Goal: Check status: Check status

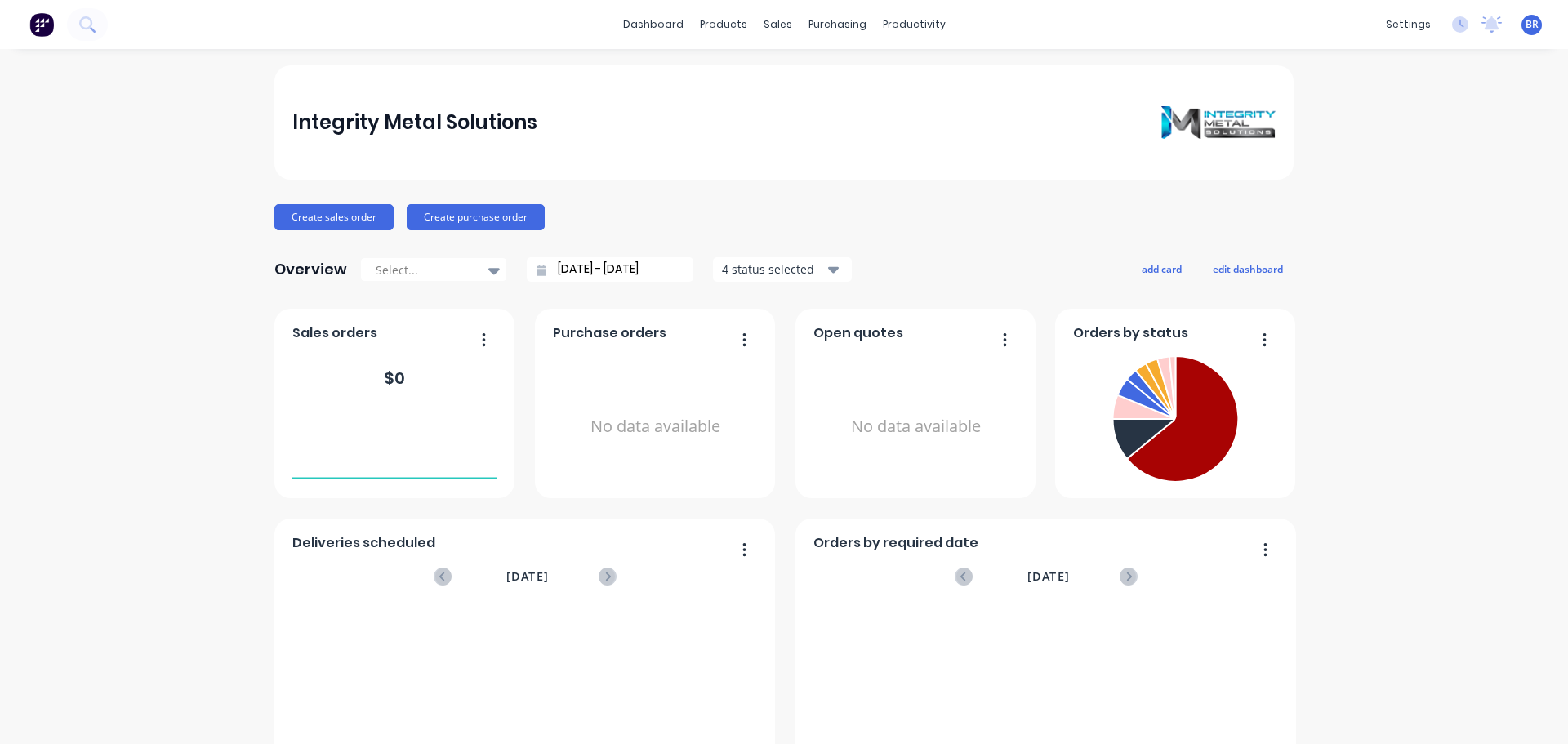
click at [86, 25] on icon at bounding box center [86, 23] width 15 height 15
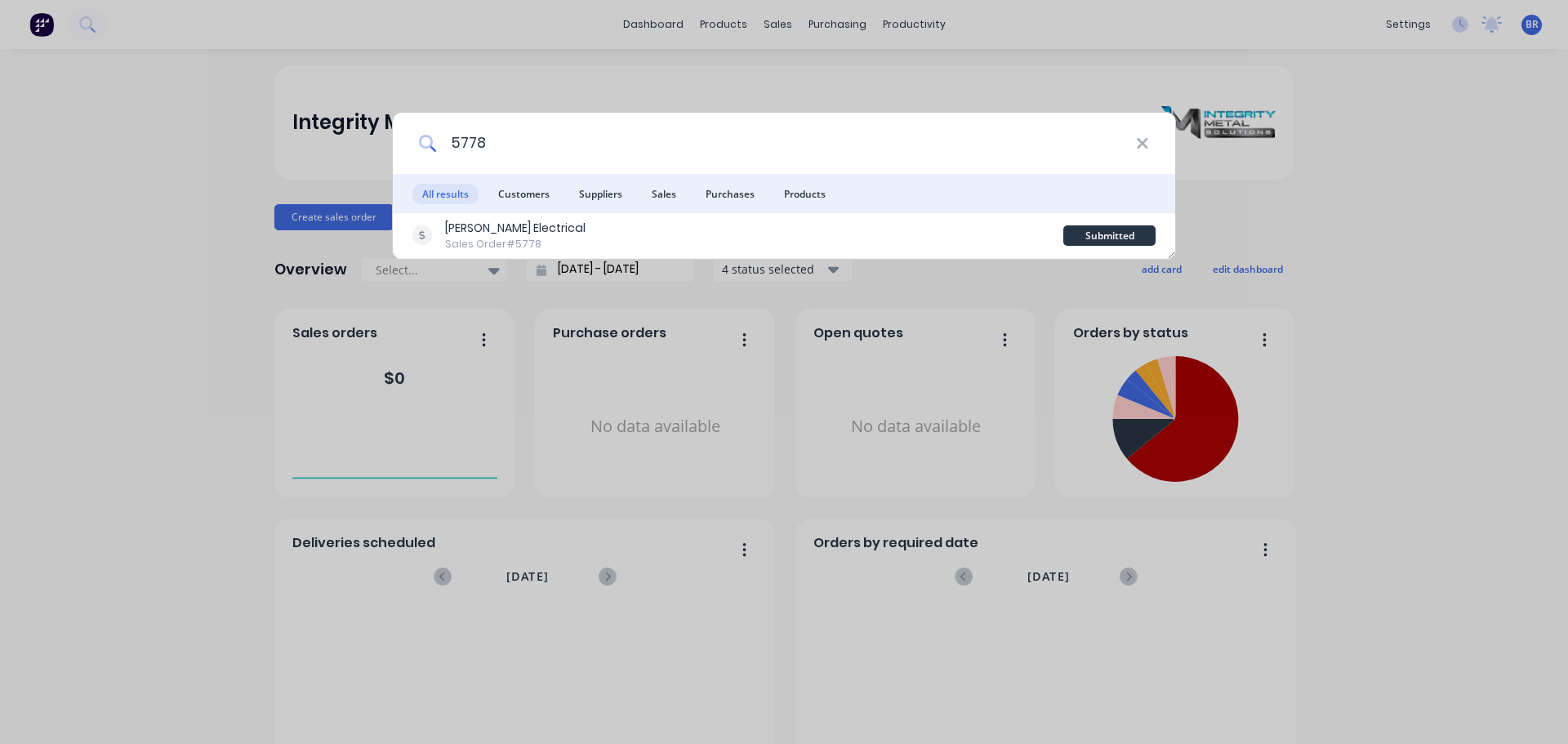
type input "5778"
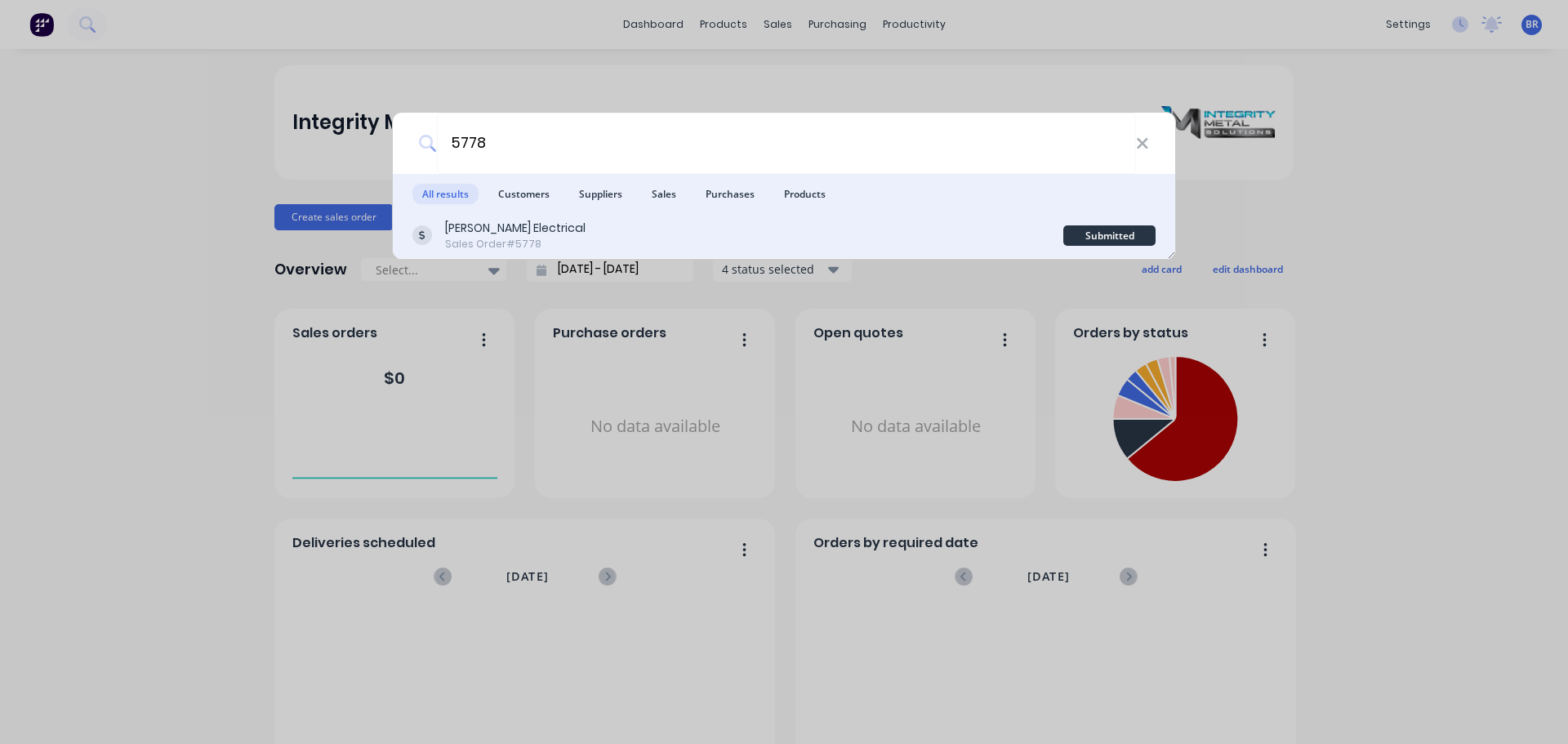
click at [528, 228] on div "Adam Jasprizza Electrical" at bounding box center [516, 228] width 141 height 17
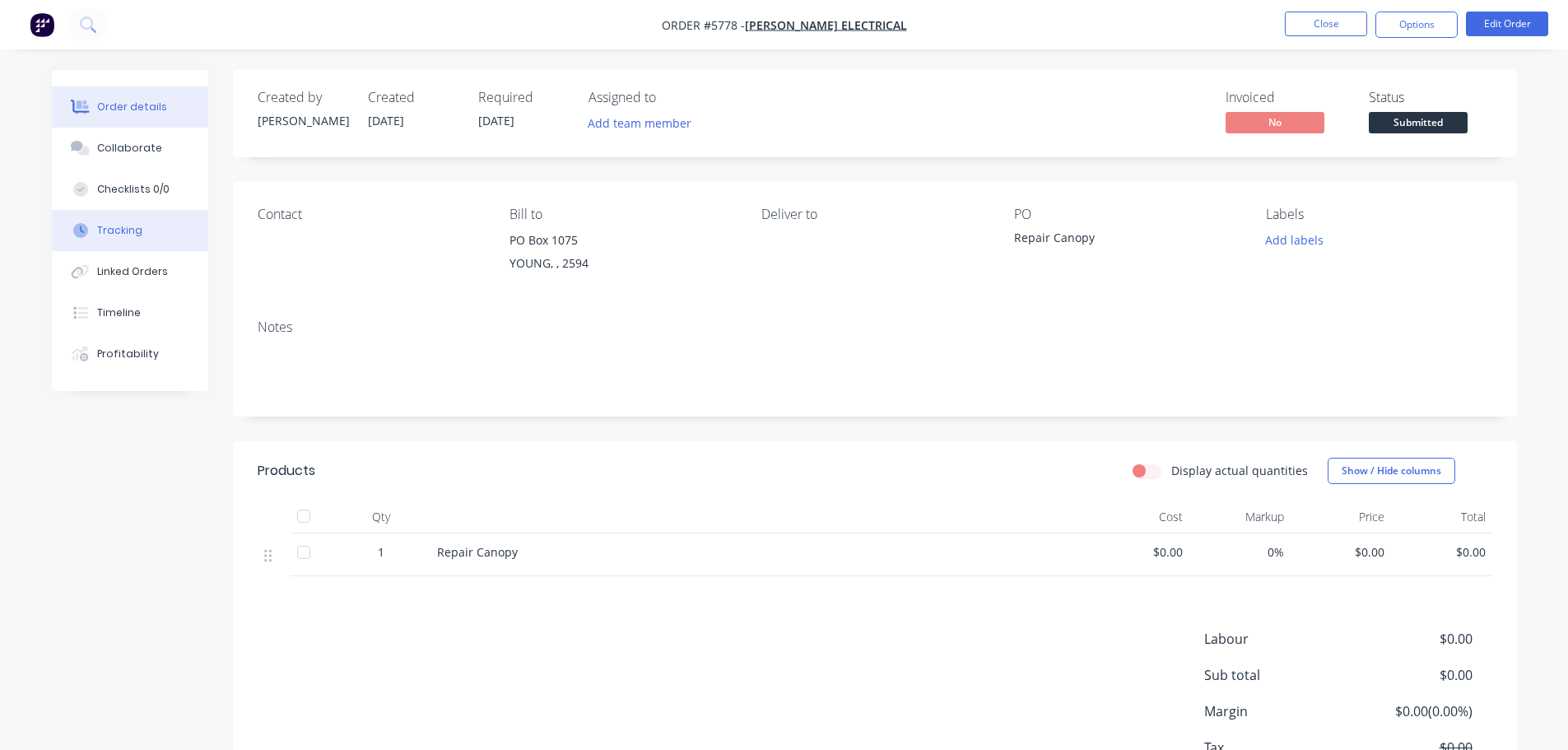
click at [153, 239] on button "Tracking" at bounding box center [130, 231] width 156 height 41
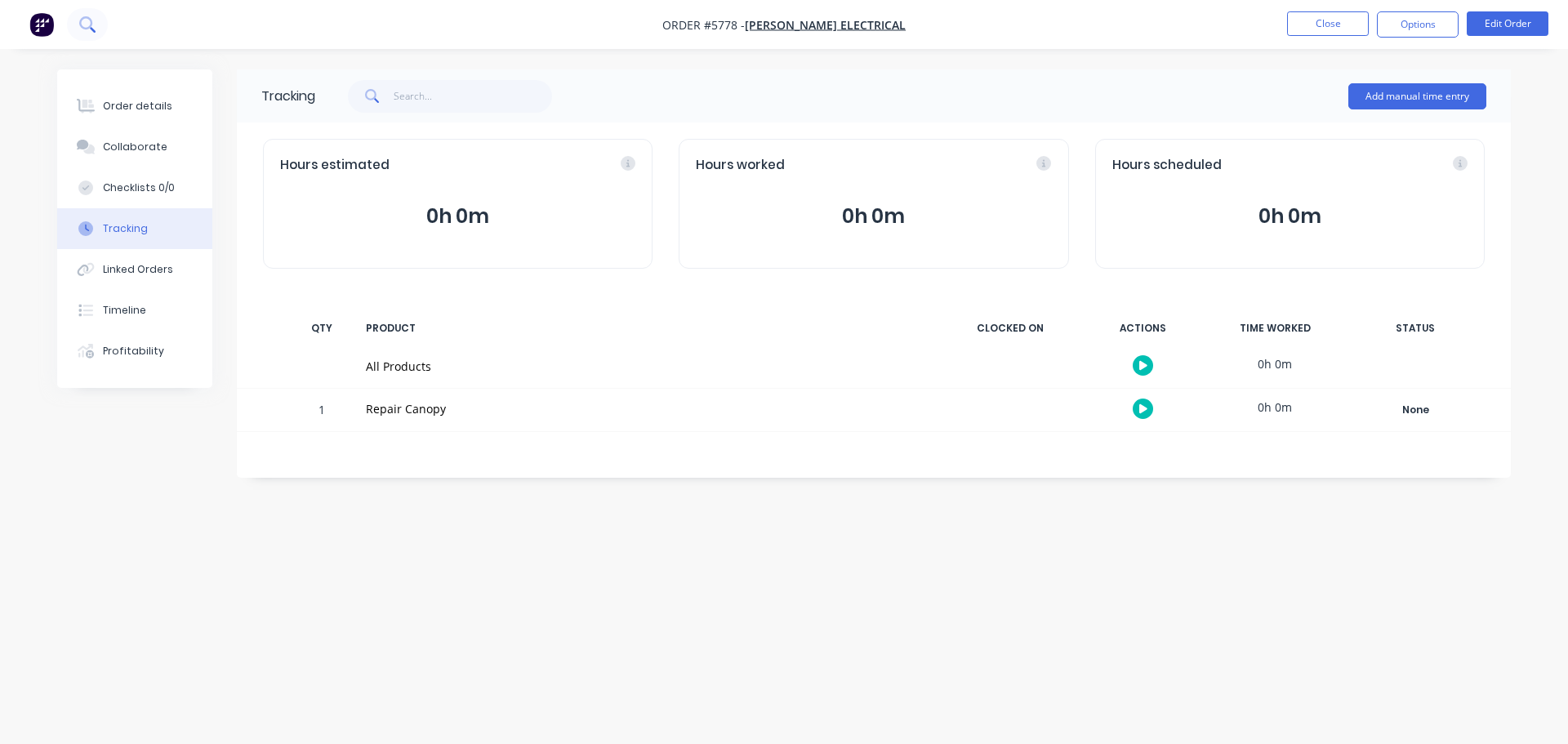
click at [93, 22] on icon at bounding box center [86, 23] width 15 height 15
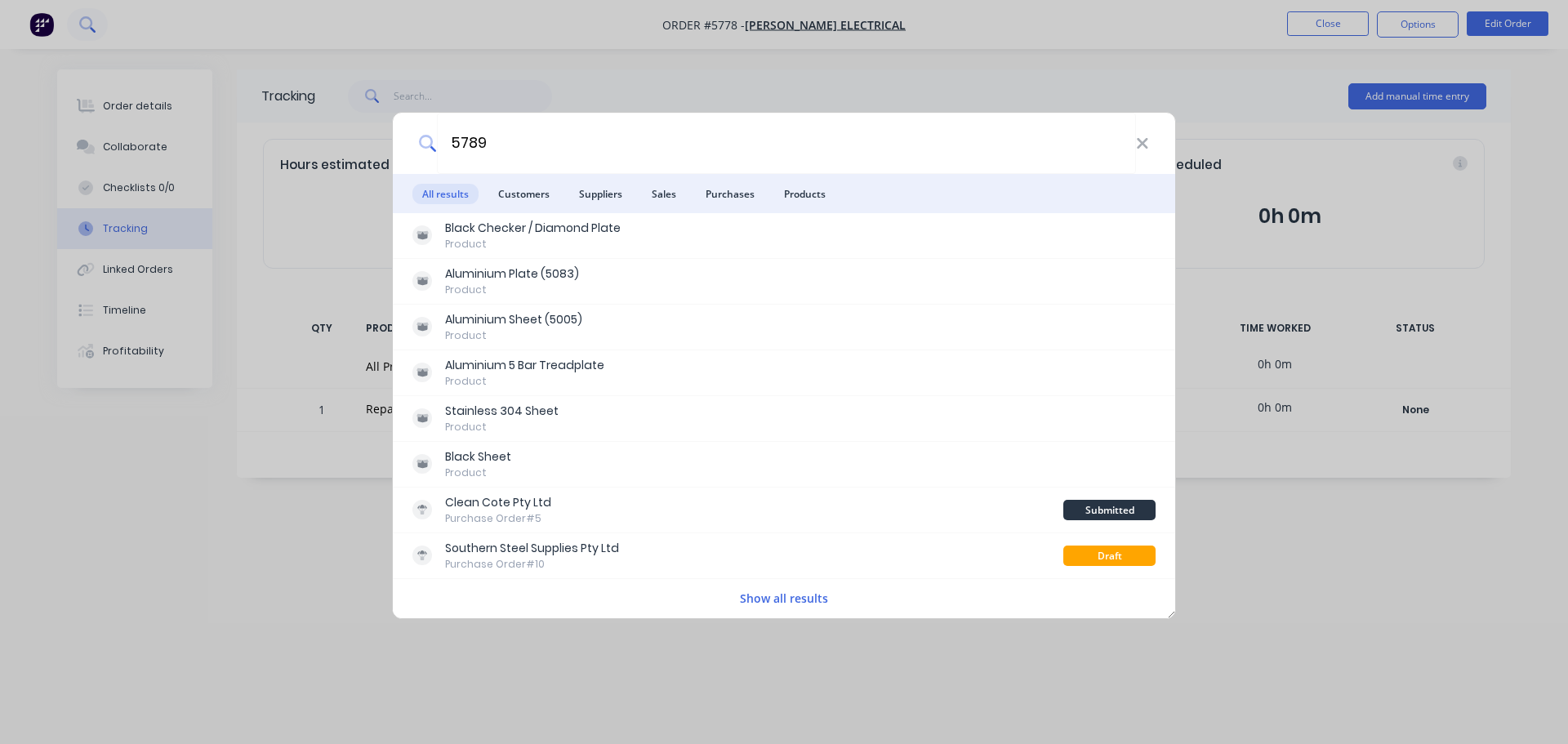
type input "5789"
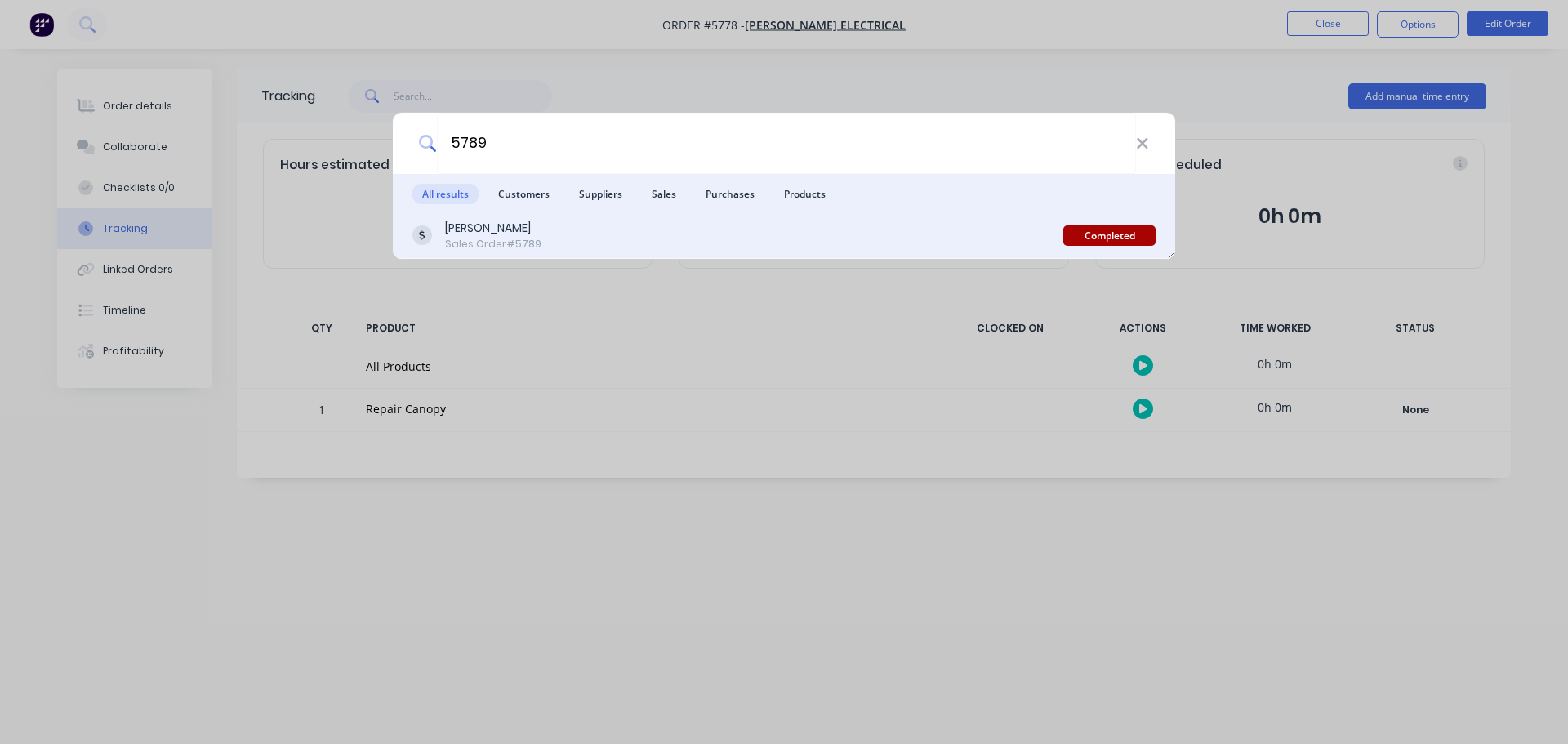
click at [467, 225] on div "[PERSON_NAME]" at bounding box center [493, 228] width 96 height 17
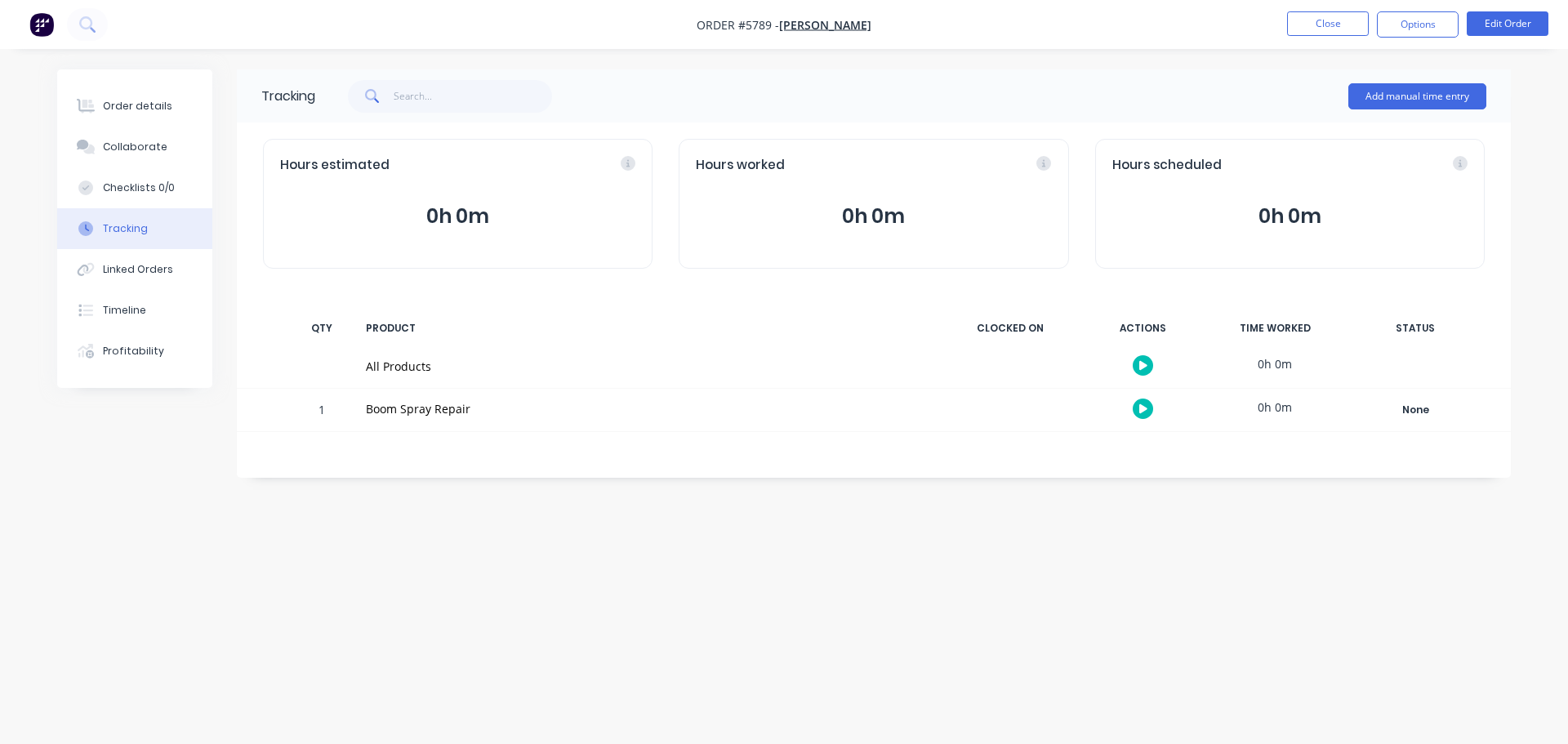
click at [142, 226] on div "Tracking" at bounding box center [126, 229] width 45 height 15
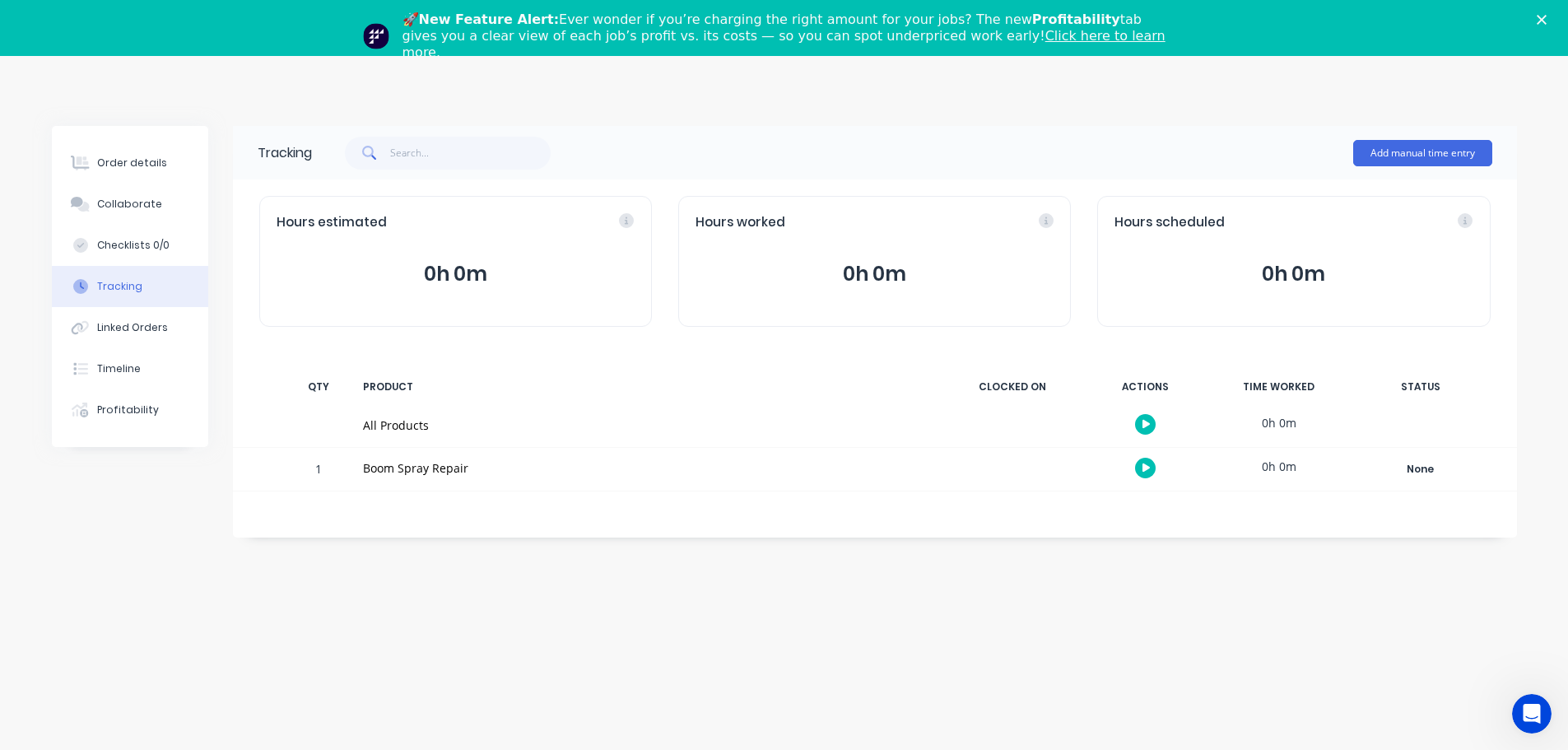
click at [711, 81] on div "Order details Collaborate Checklists 0/0 Tracking Linked Orders Timeline Profit…" at bounding box center [784, 431] width 1568 height 750
click at [758, 650] on div "Tracking Add manual time entry Hours estimated 0h 0m Hours worked 0h 0m Hours s…" at bounding box center [784, 399] width 1466 height 547
click at [1549, 18] on div "🚀 New Feature Alert: Ever wonder if you’re charging the right amount for your j…" at bounding box center [784, 36] width 1568 height 59
click at [1547, 16] on polygon "Close" at bounding box center [1542, 20] width 10 height 10
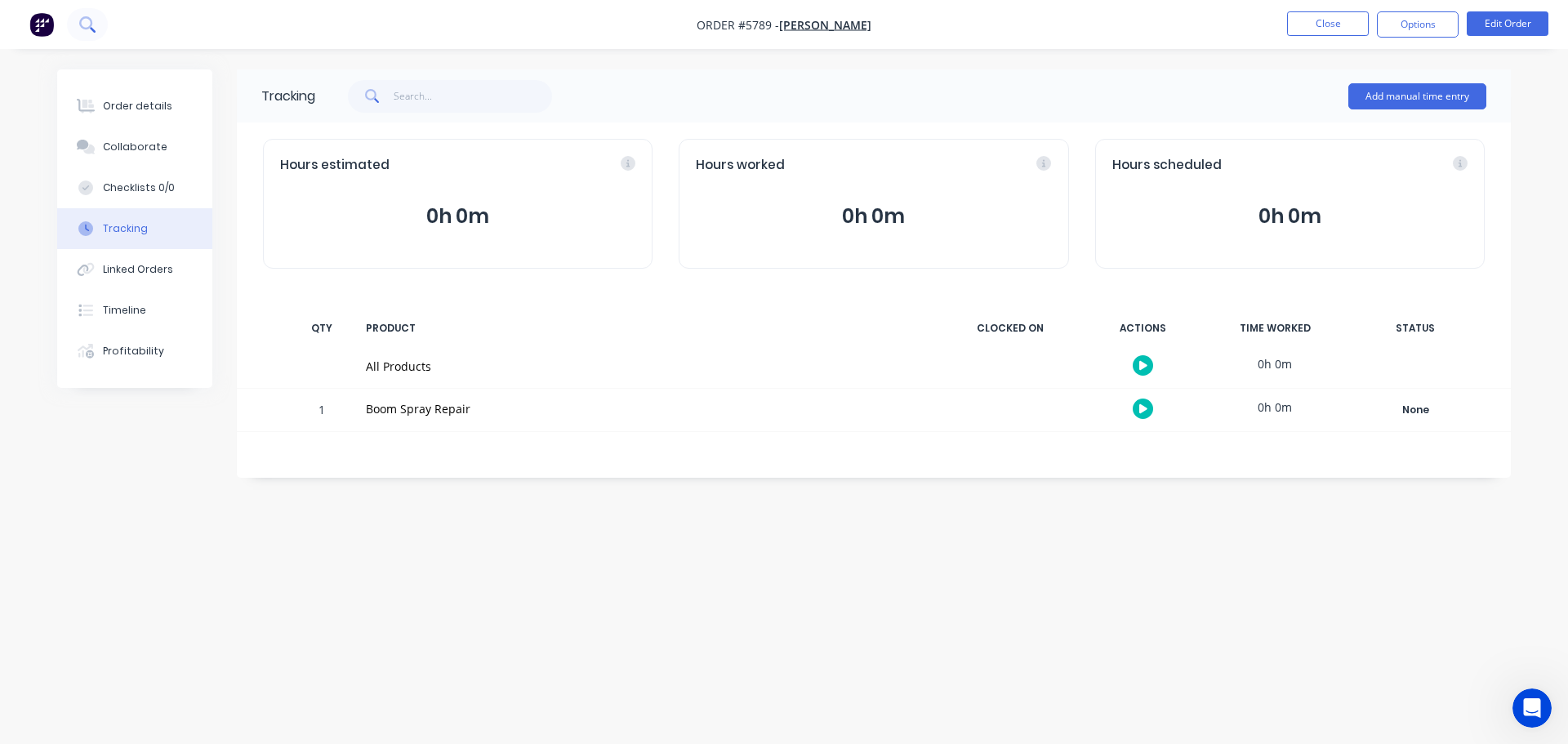
click at [94, 22] on icon at bounding box center [86, 23] width 15 height 15
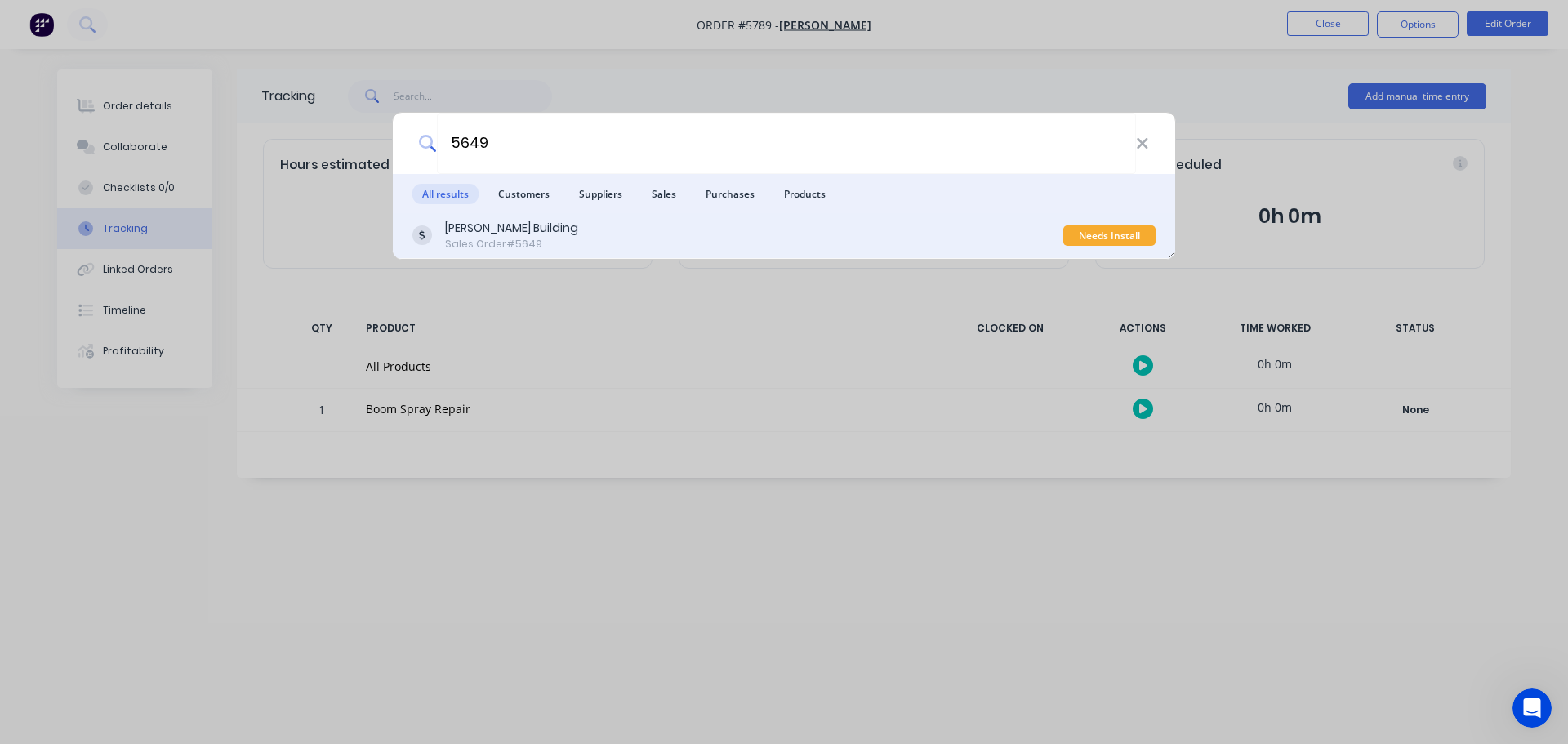
type input "5649"
click at [529, 234] on div "[PERSON_NAME] Building" at bounding box center [512, 228] width 134 height 17
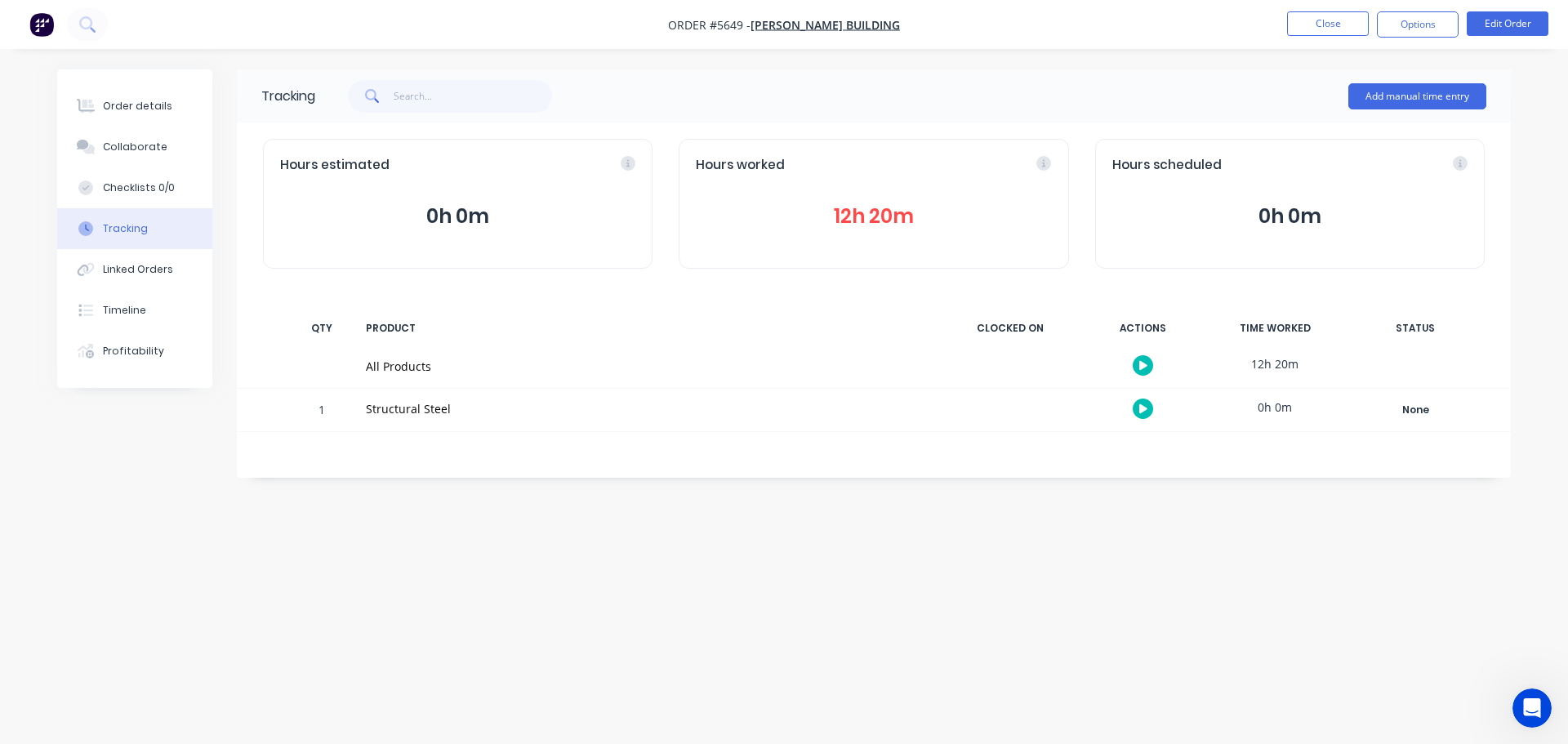
click at [180, 25] on nav "Order #5649 - [PERSON_NAME] Building Close Options Edit Order" at bounding box center [784, 24] width 1568 height 49
click at [88, 28] on icon at bounding box center [85, 22] width 13 height 13
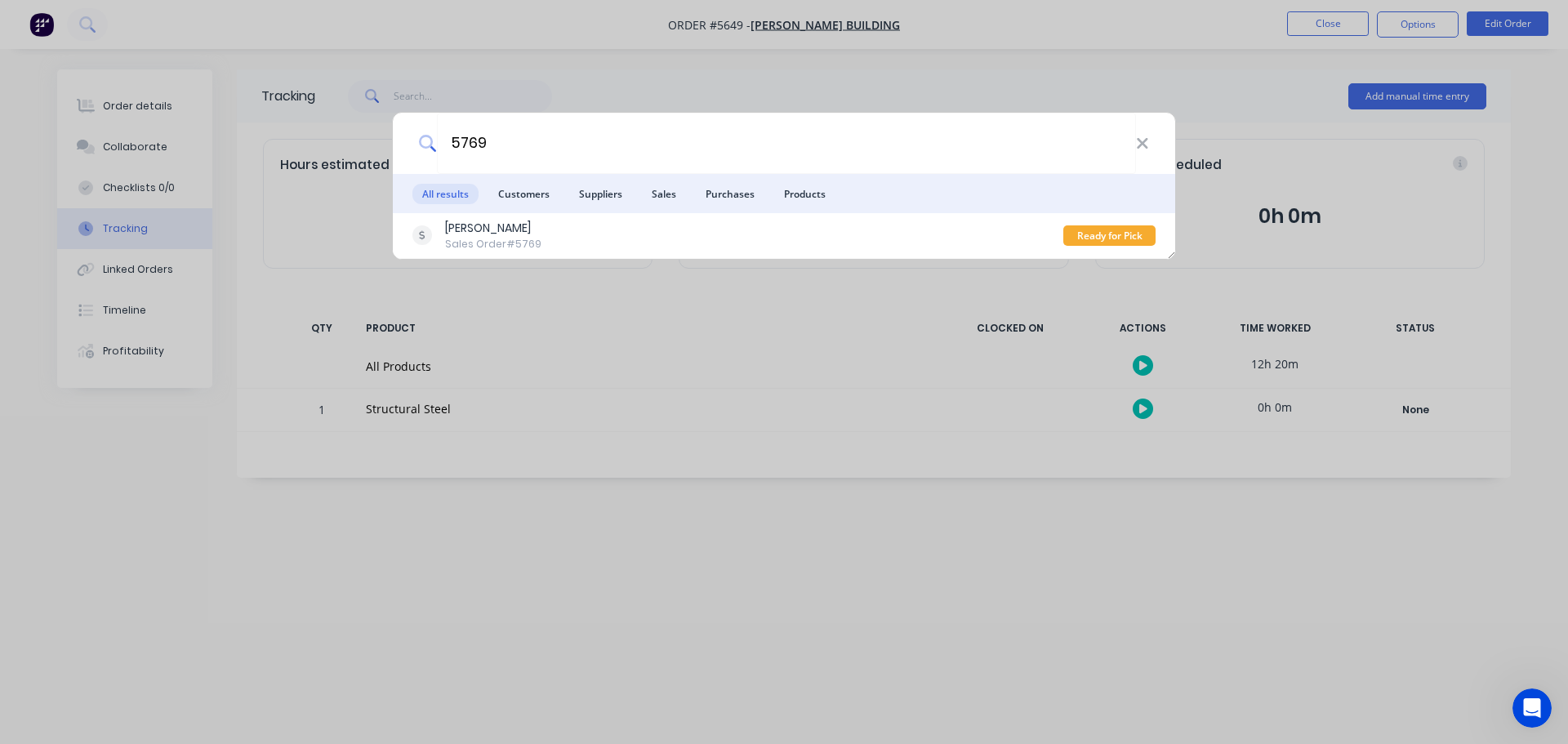
type input "5769"
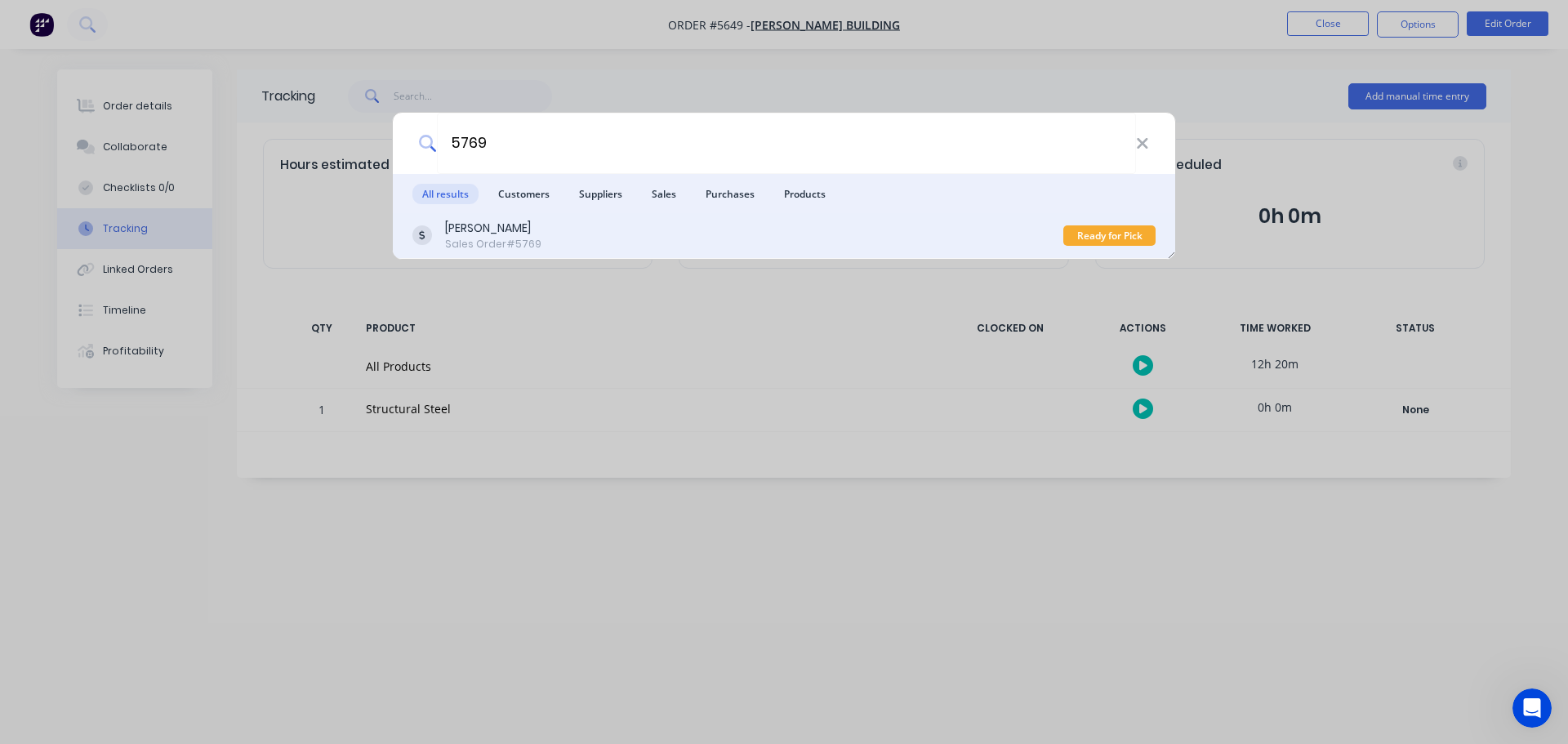
click at [498, 234] on div "[PERSON_NAME]" at bounding box center [493, 228] width 96 height 17
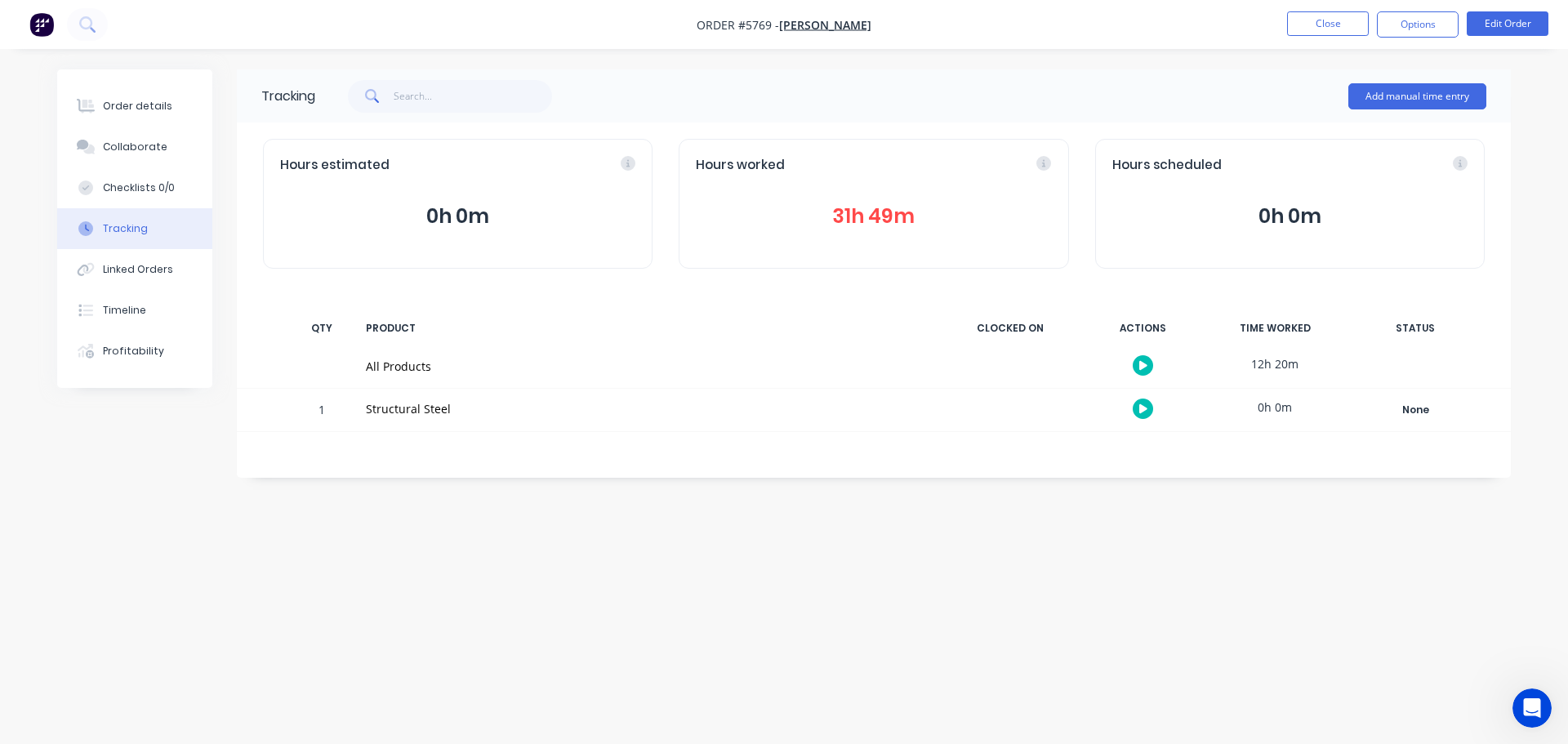
click at [117, 227] on div "Tracking" at bounding box center [126, 229] width 45 height 15
click at [1042, 165] on div "Hours worked" at bounding box center [873, 165] width 355 height 19
click at [919, 163] on icon at bounding box center [918, 163] width 15 height 15
click at [788, 162] on div "Hours worked" at bounding box center [873, 165] width 355 height 19
click at [737, 208] on button "31h 49m" at bounding box center [873, 216] width 355 height 31
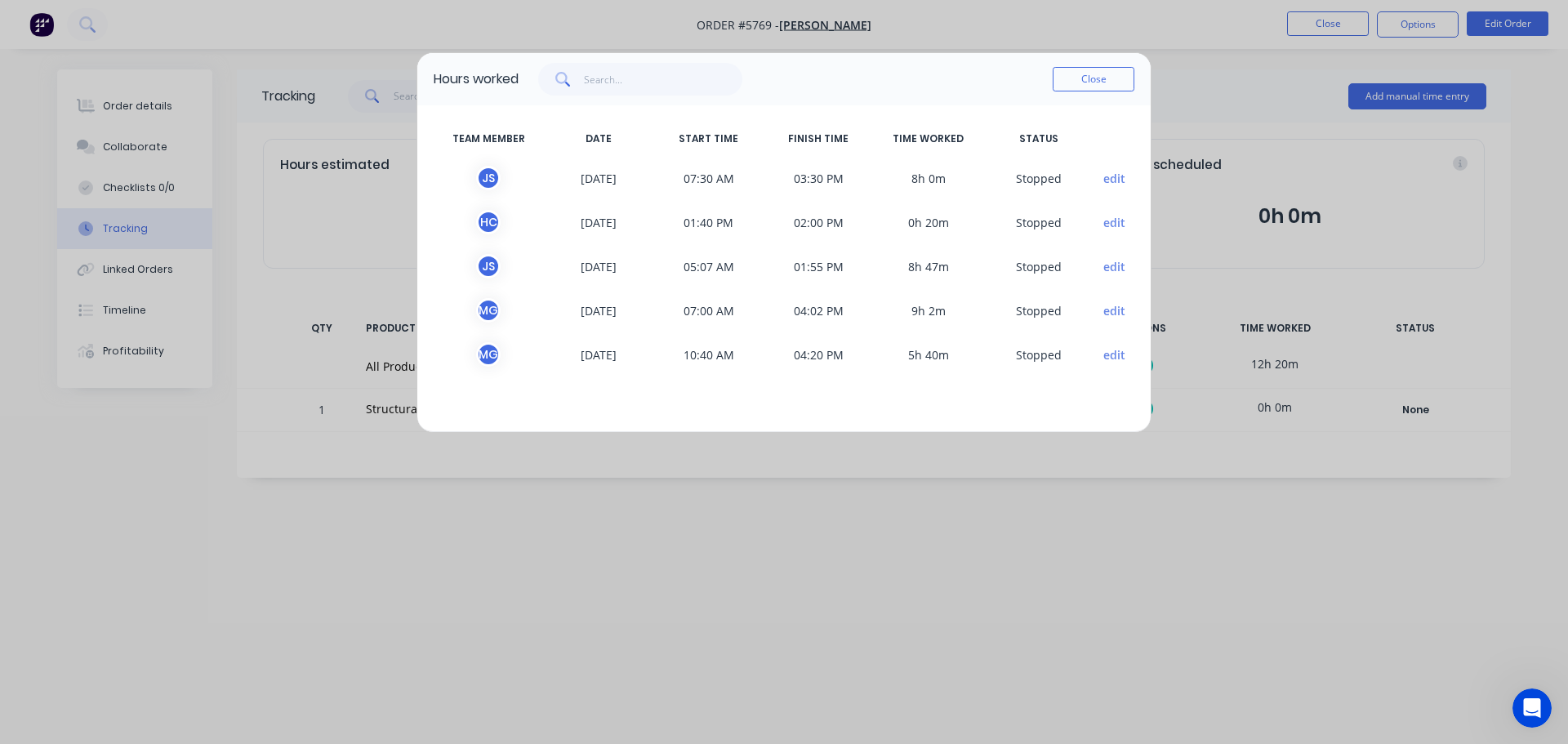
click at [4, 124] on div "Hours worked Close TEAM MEMBER DATE START TIME FINISH TIME TIME WORKED STATUS J…" at bounding box center [784, 372] width 1568 height 744
click at [1101, 72] on button "Close" at bounding box center [1093, 79] width 82 height 25
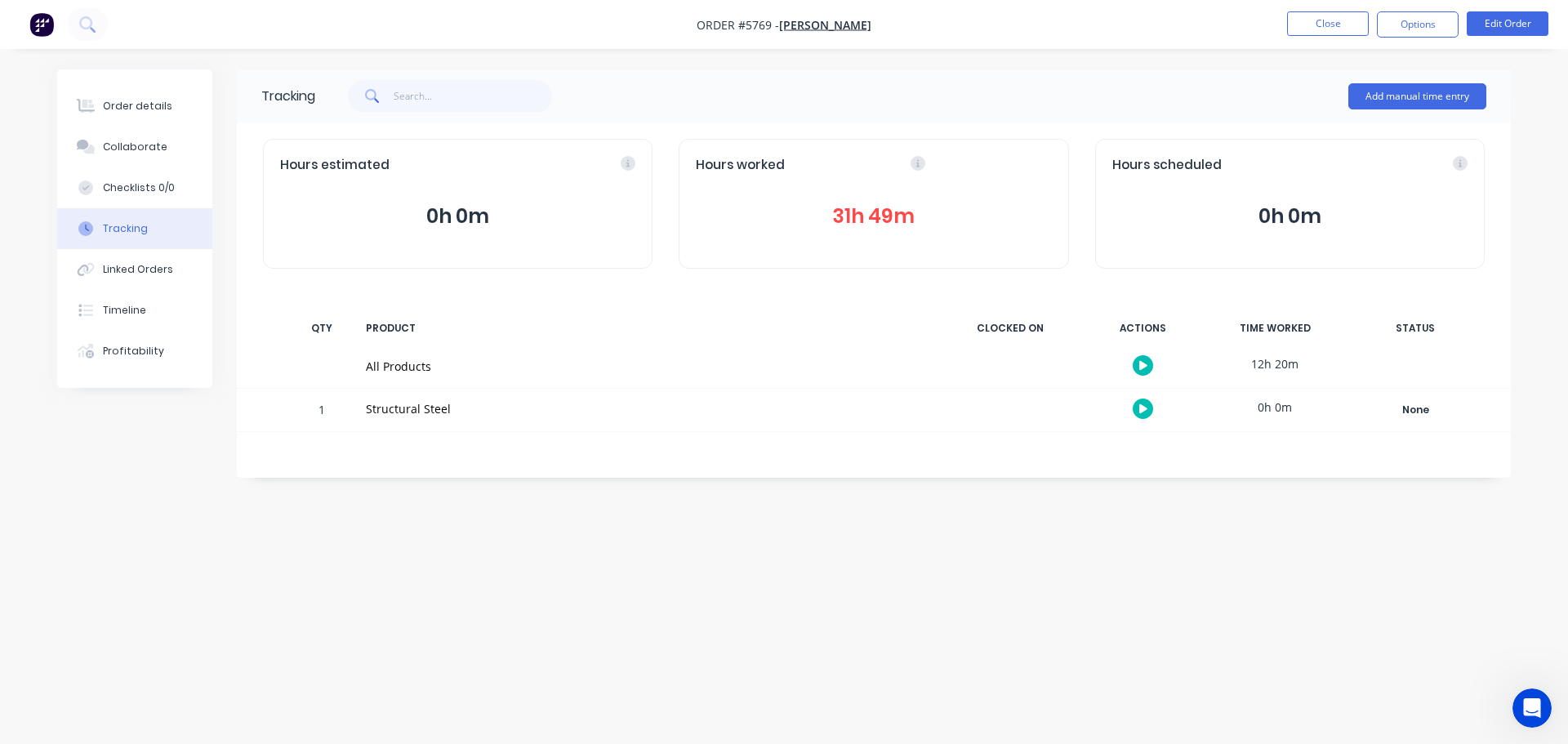
click at [43, 17] on img "button" at bounding box center [42, 25] width 25 height 25
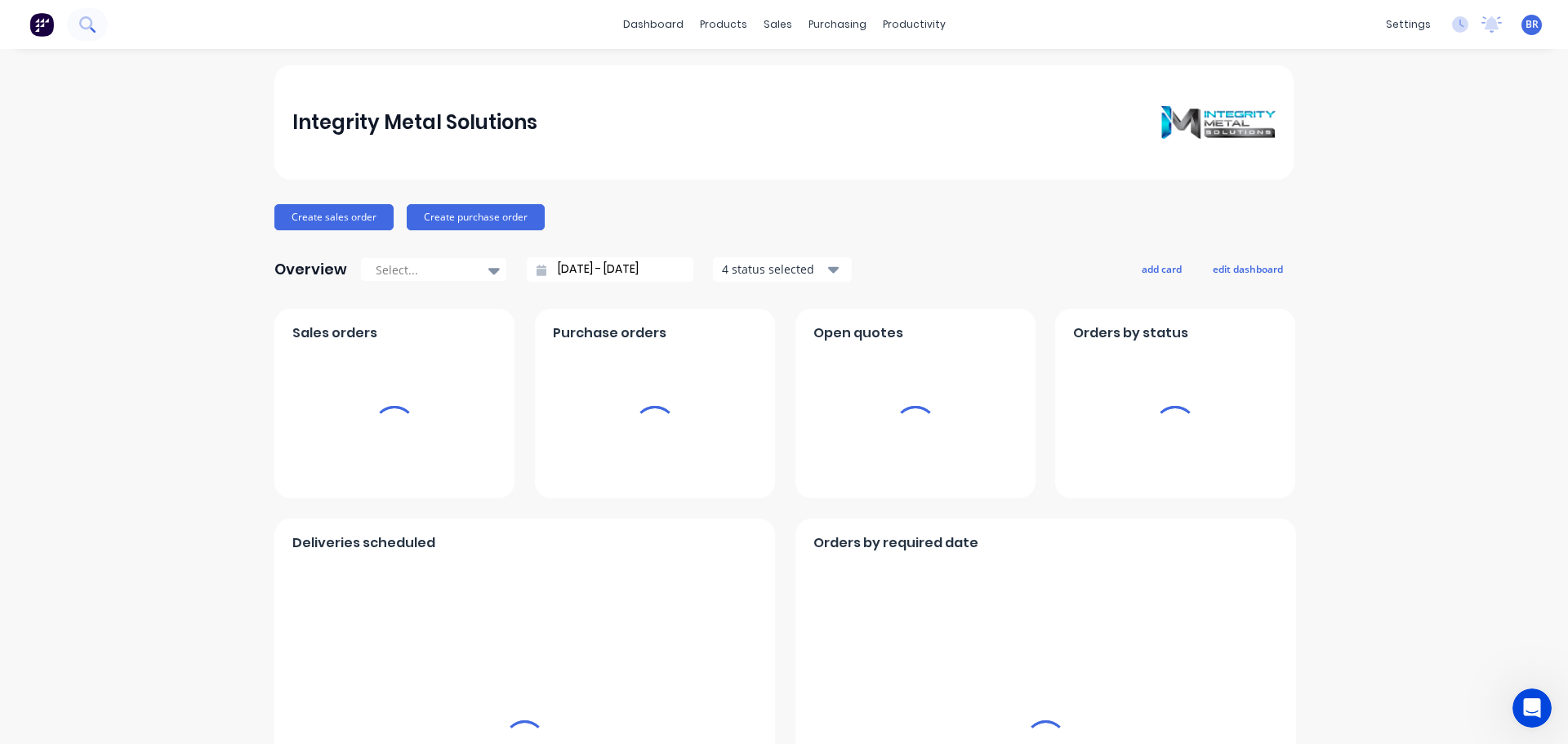
click at [87, 23] on icon at bounding box center [86, 23] width 15 height 15
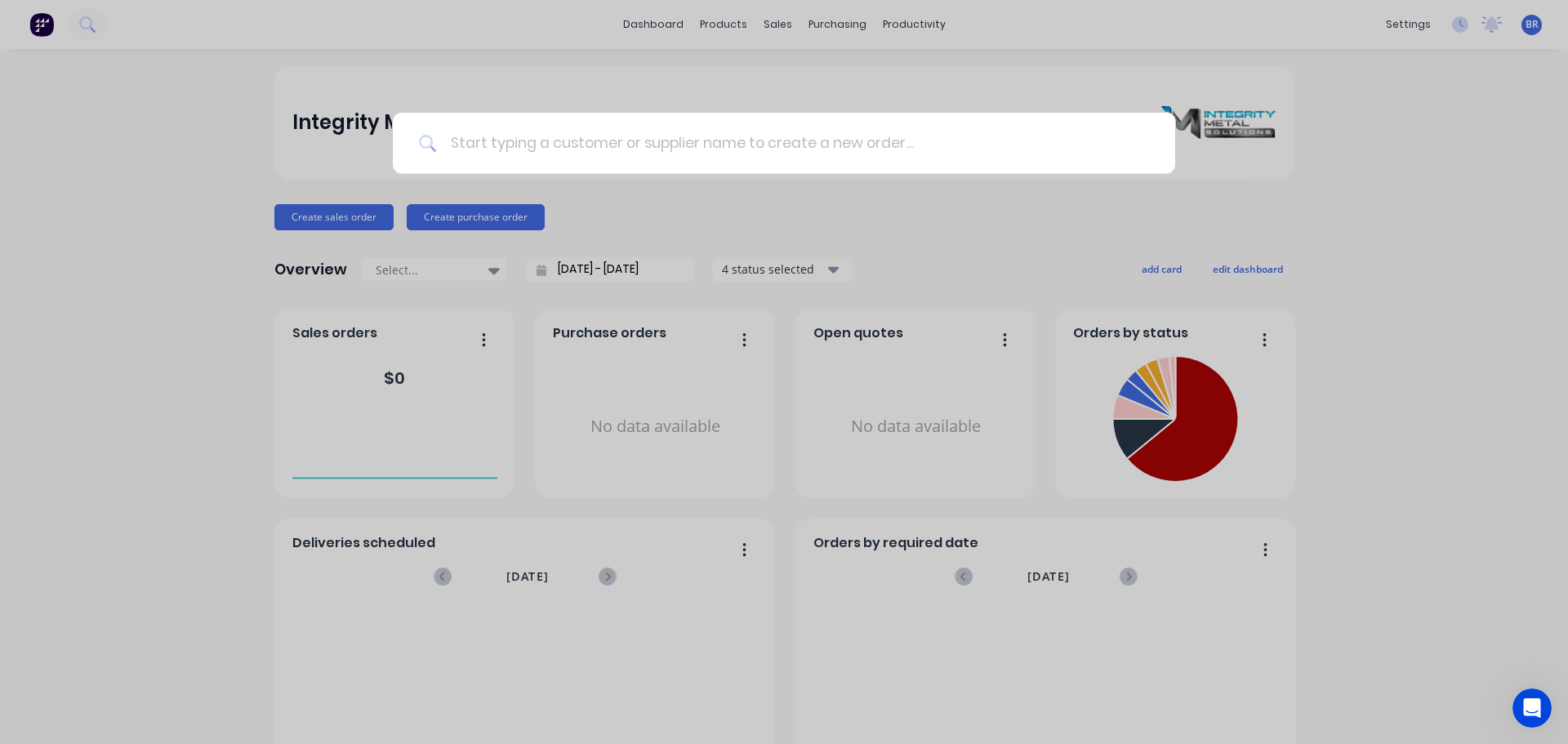
click at [465, 130] on input at bounding box center [793, 143] width 712 height 61
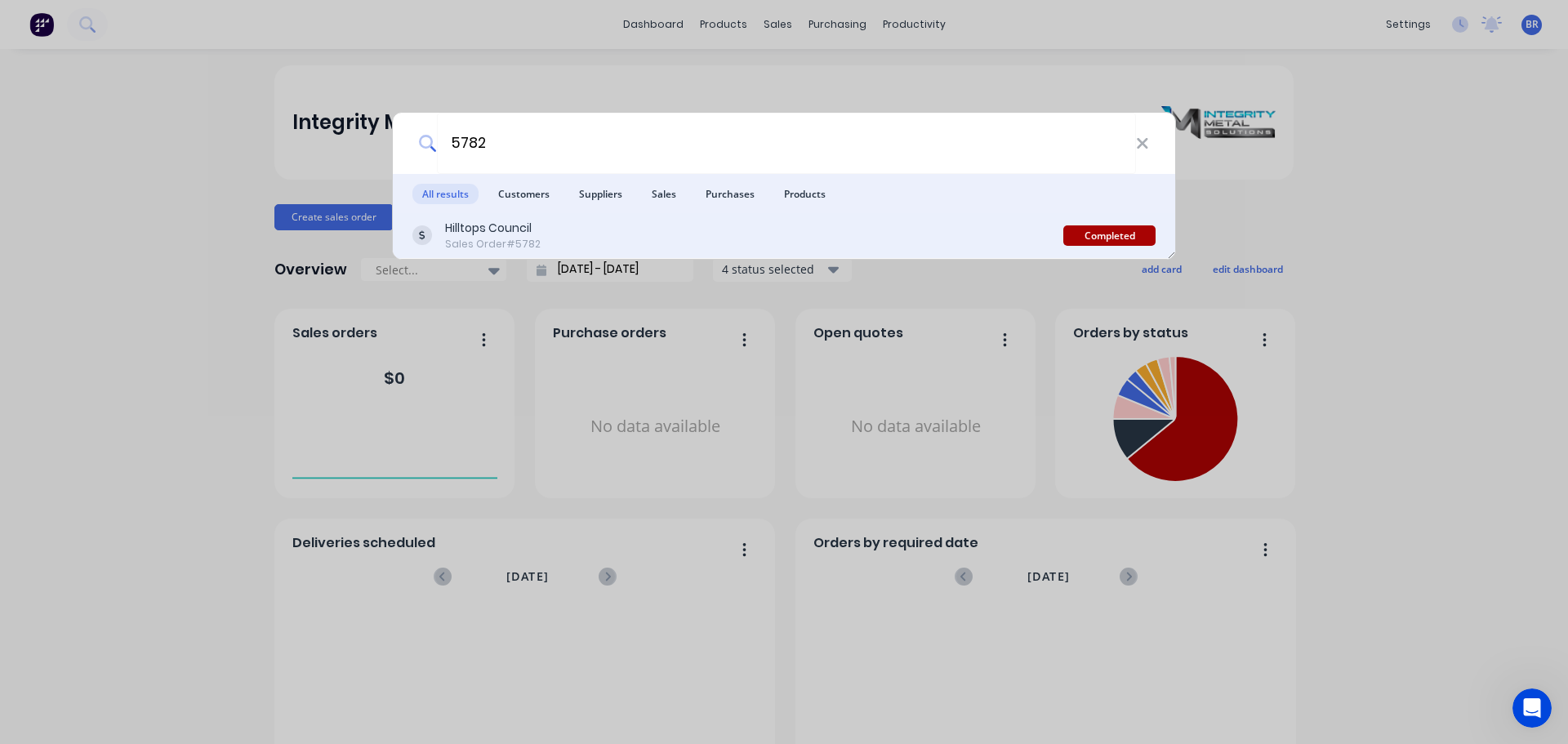
type input "5782"
click at [520, 237] on div "Sales Order #5782" at bounding box center [492, 244] width 95 height 15
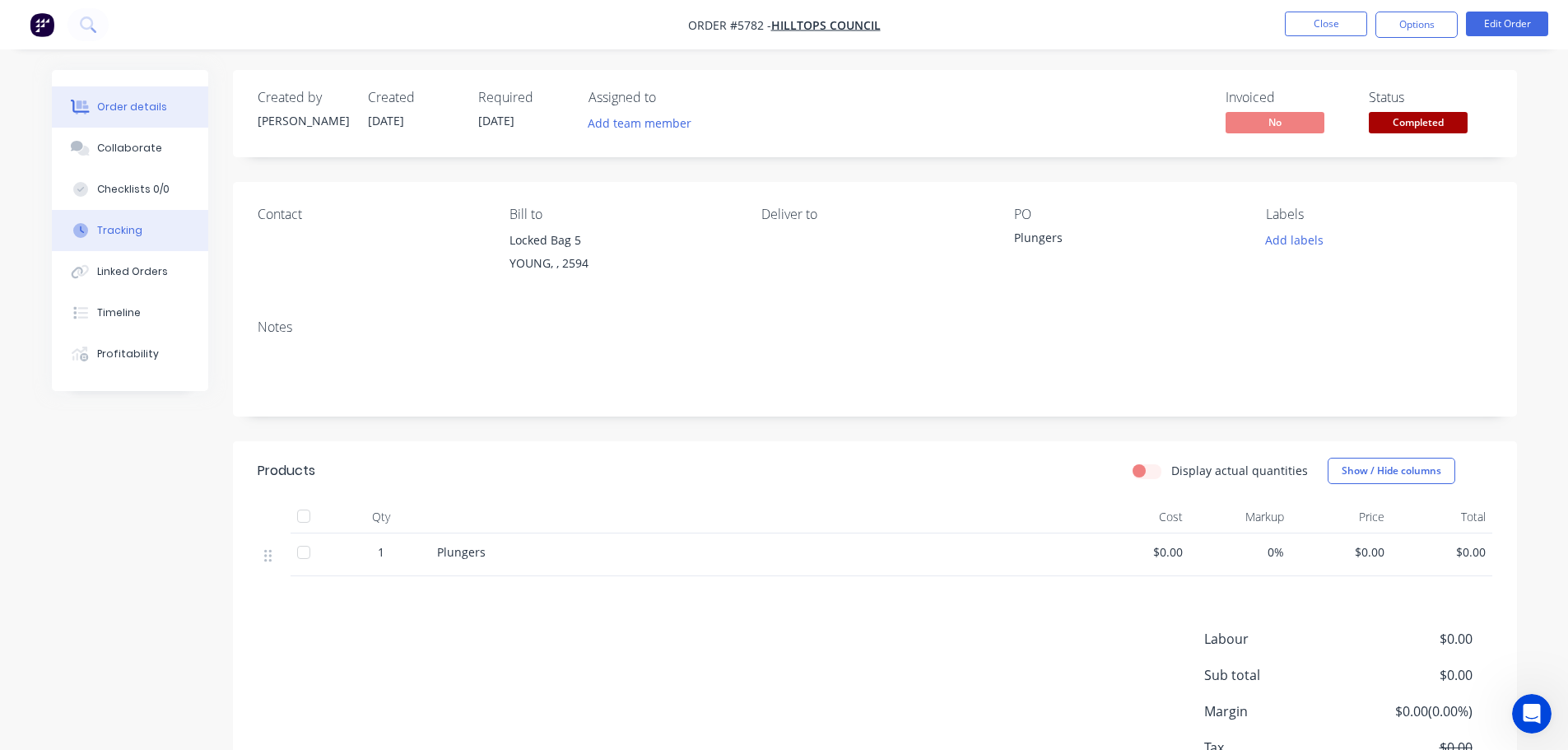
click at [131, 231] on div "Tracking" at bounding box center [119, 231] width 45 height 15
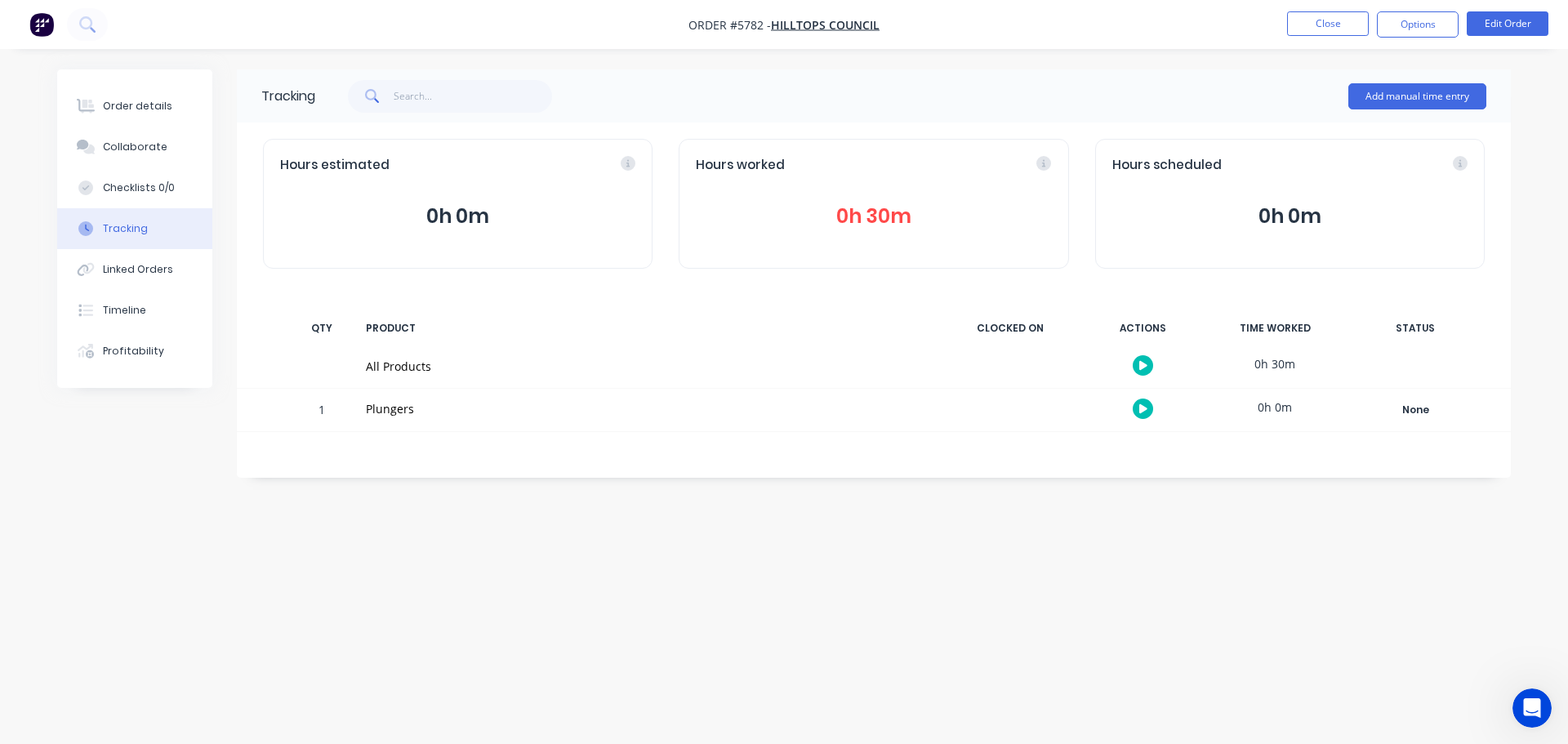
click at [1305, 370] on div "0h 30m" at bounding box center [1275, 363] width 123 height 36
click at [43, 20] on img "button" at bounding box center [42, 25] width 25 height 25
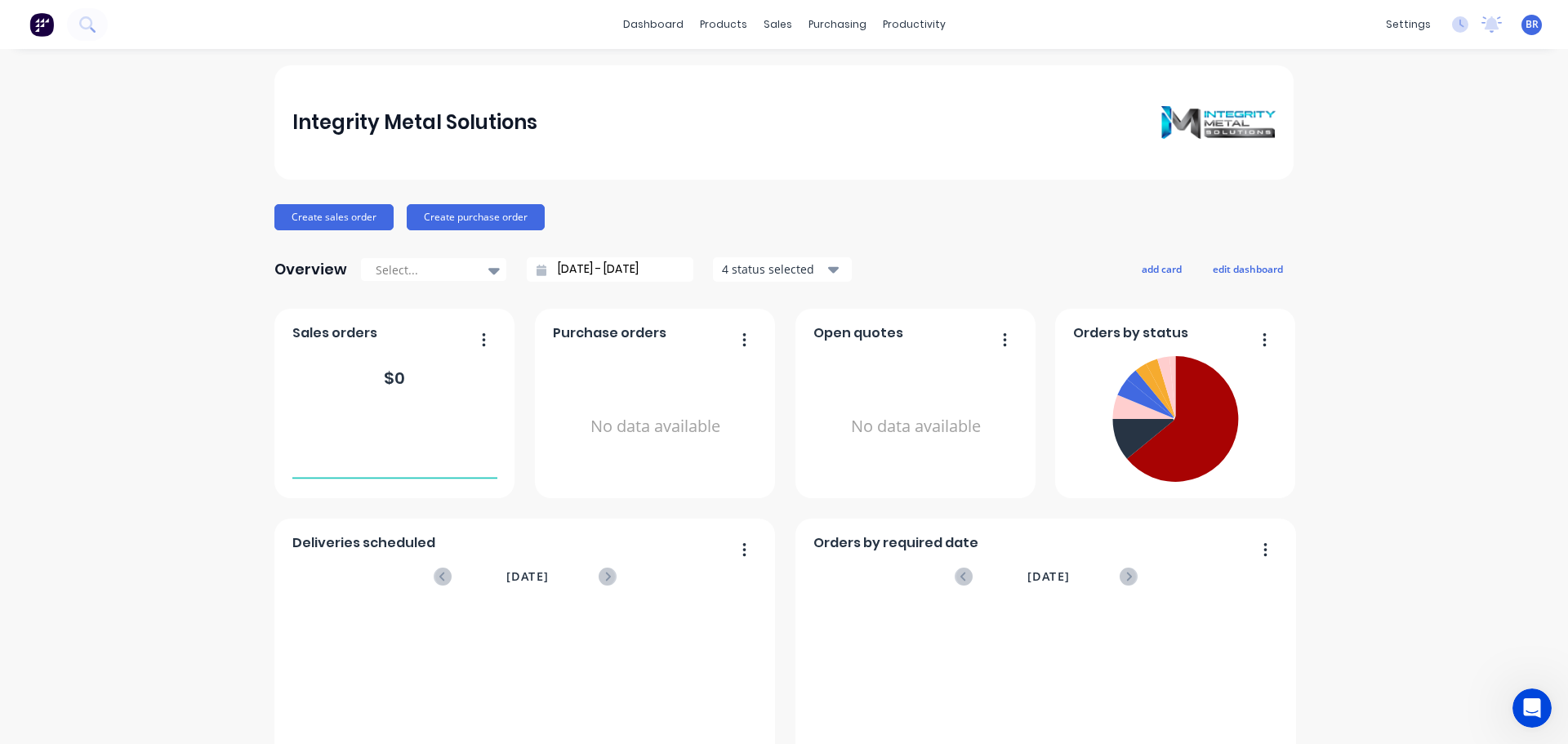
click at [175, 25] on div "dashboard products sales purchasing productivity dashboard products Product Cat…" at bounding box center [784, 24] width 1568 height 49
click at [108, 24] on div "dashboard products sales purchasing productivity dashboard products Product Cat…" at bounding box center [784, 24] width 1568 height 49
click at [103, 25] on button at bounding box center [87, 24] width 41 height 33
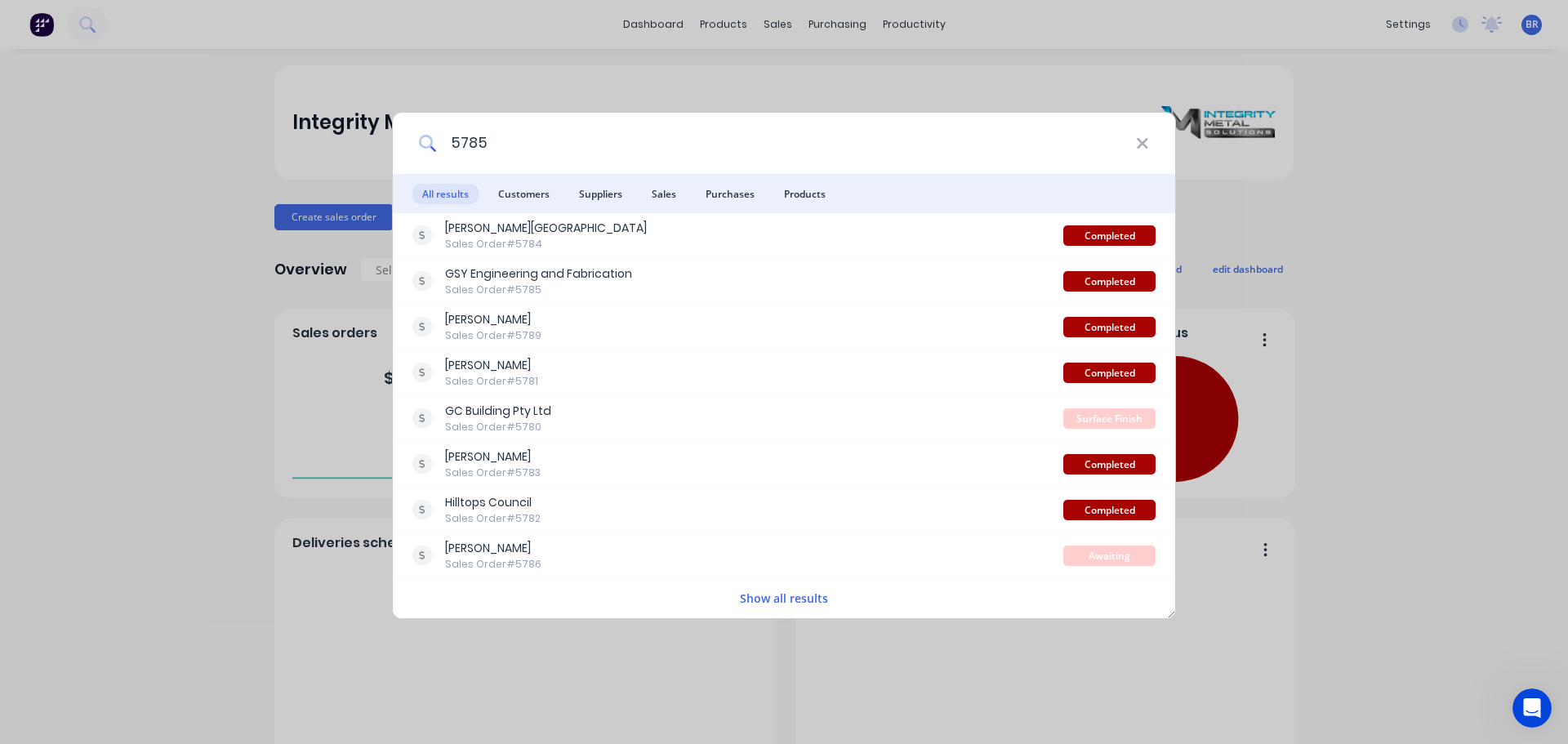
type input "5785"
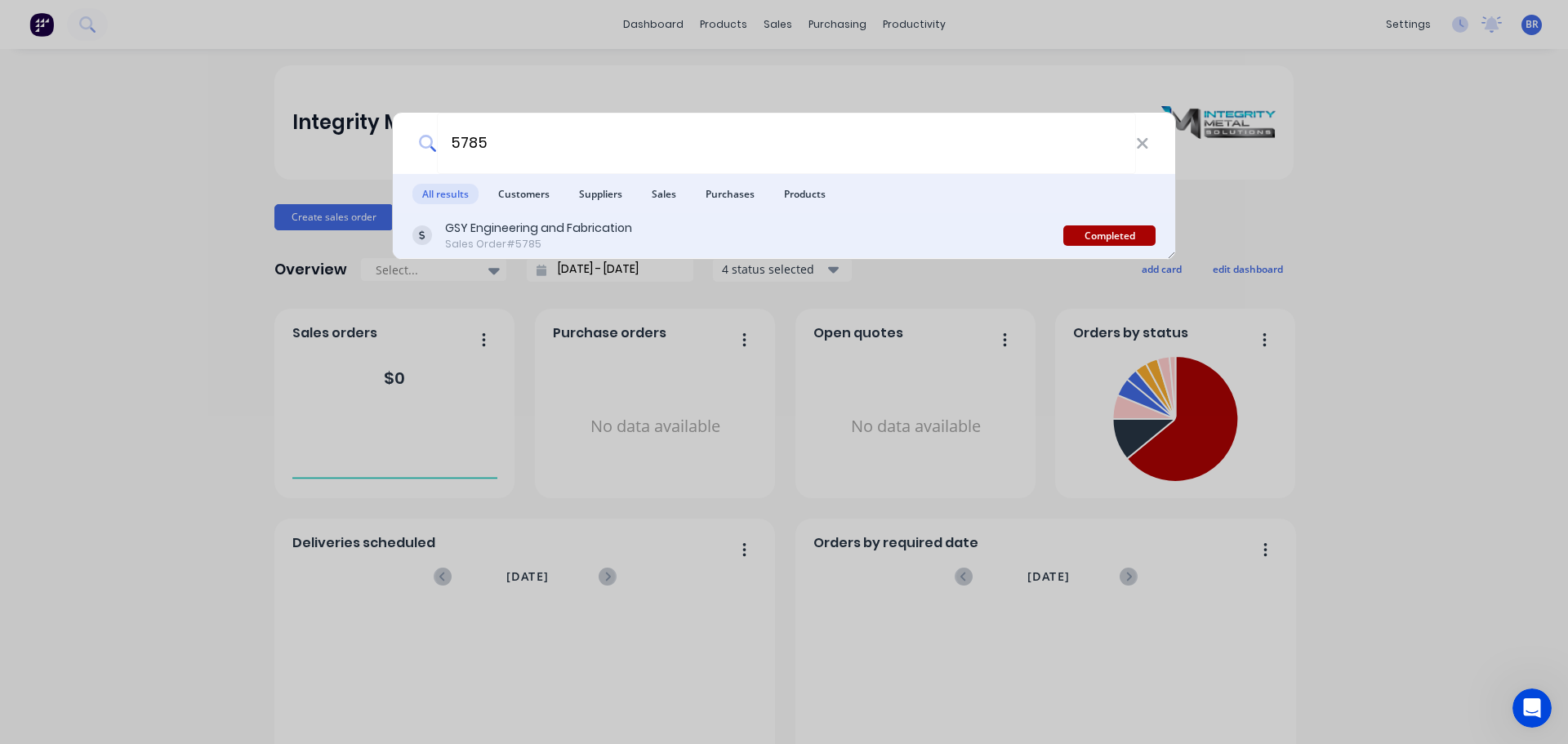
click at [500, 226] on div "GSY Engineering and Fabrication" at bounding box center [539, 228] width 187 height 17
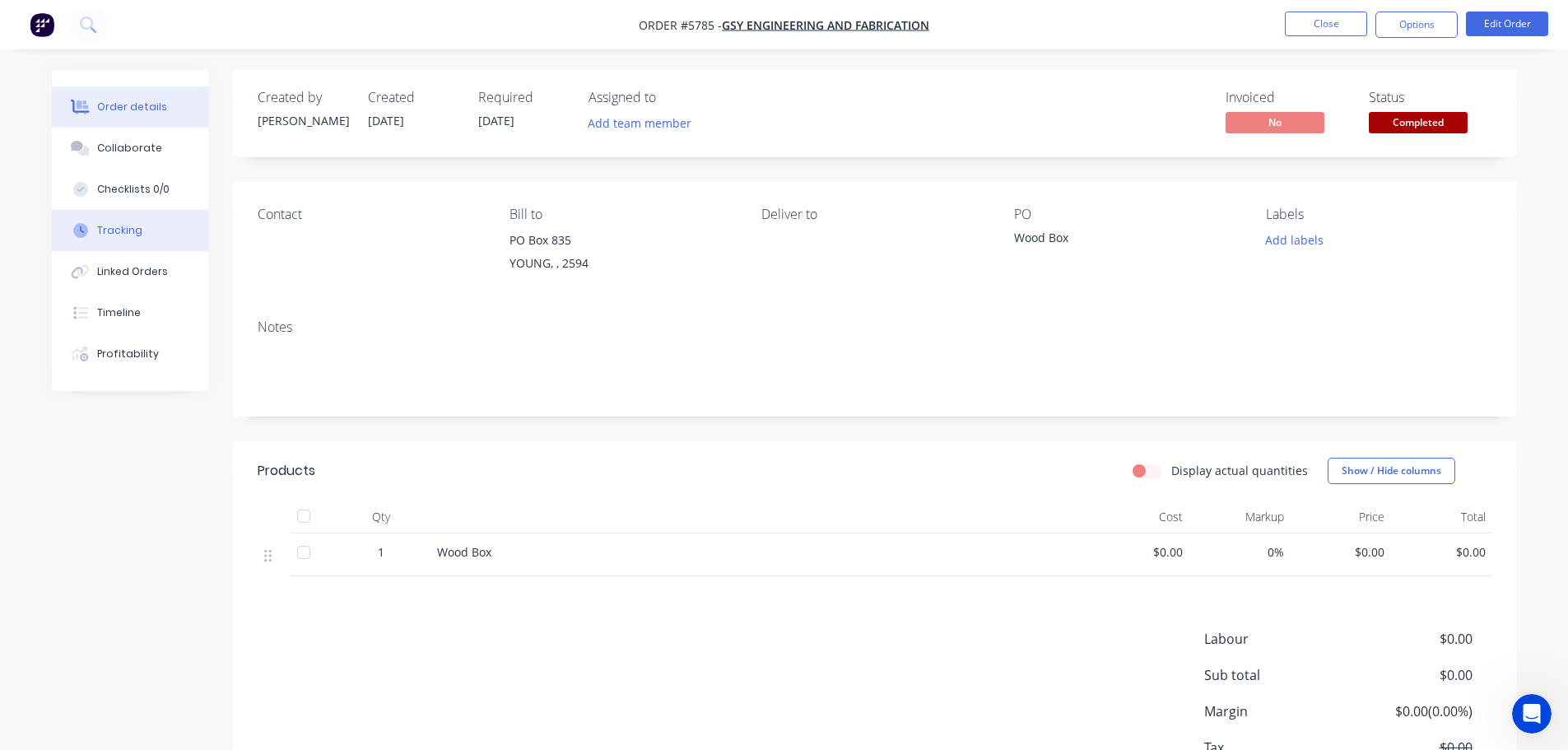
click at [113, 226] on div "Tracking" at bounding box center [119, 231] width 45 height 15
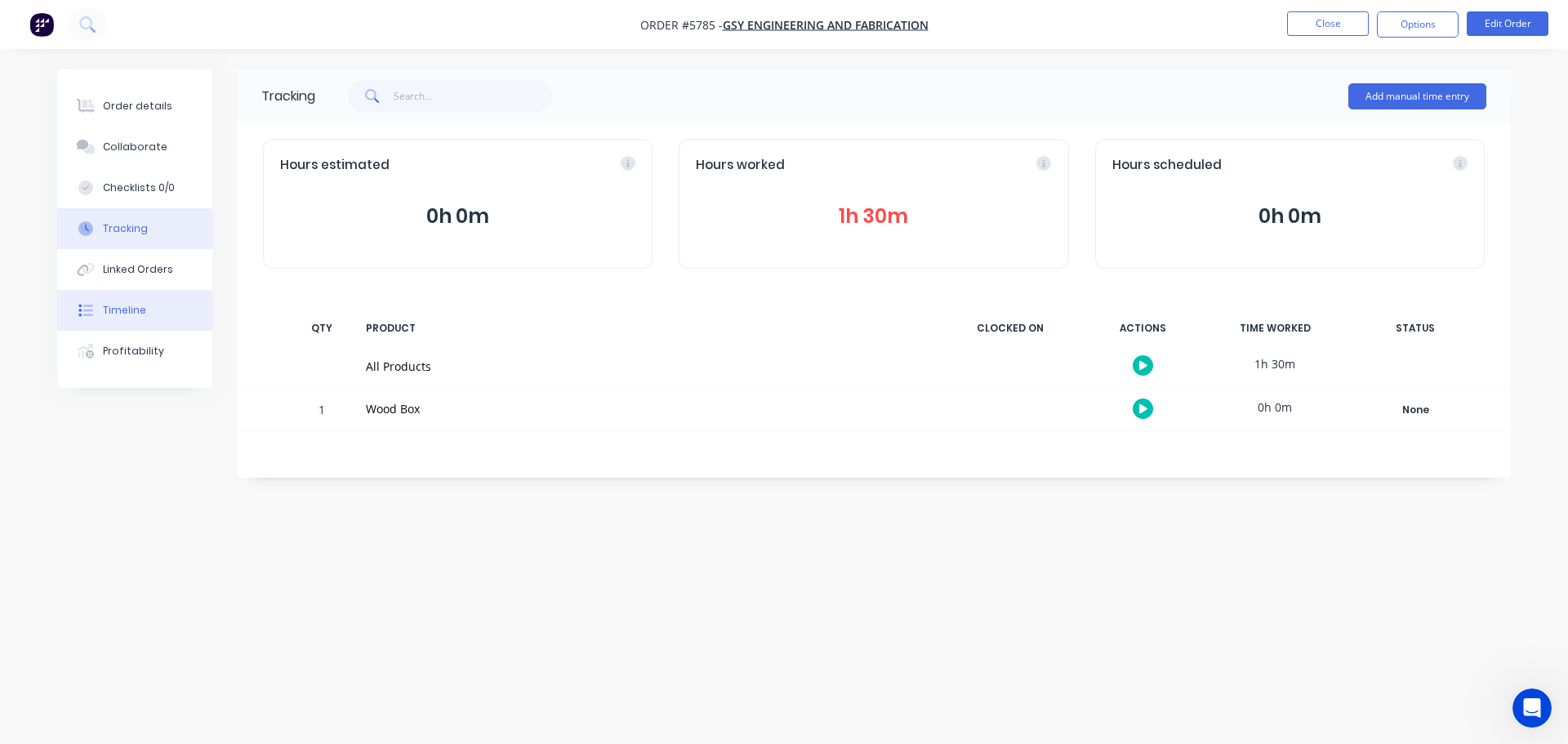
click at [125, 310] on div "Timeline" at bounding box center [125, 310] width 44 height 15
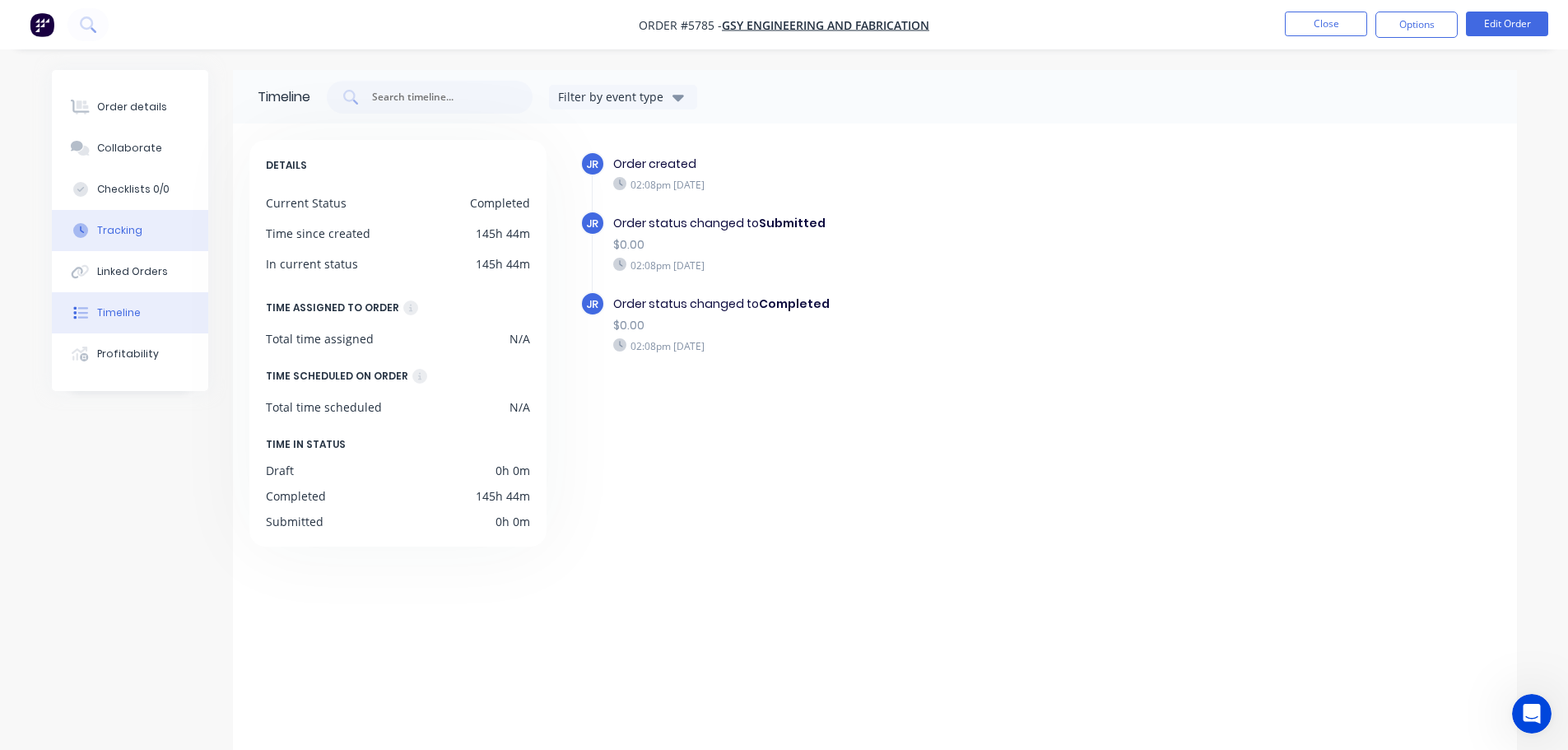
click at [141, 231] on button "Tracking" at bounding box center [130, 231] width 156 height 41
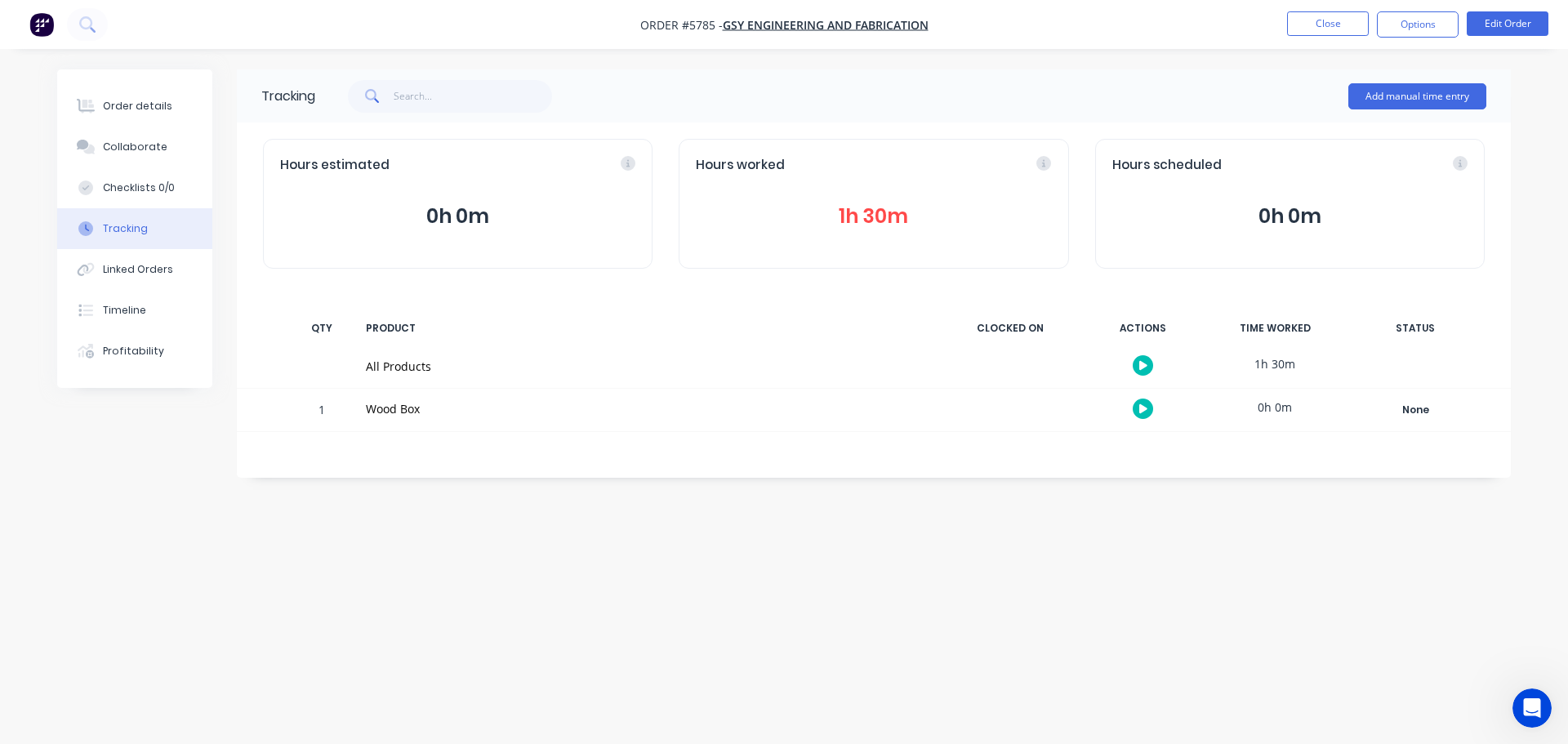
click at [864, 214] on button "1h 30m" at bounding box center [873, 216] width 355 height 31
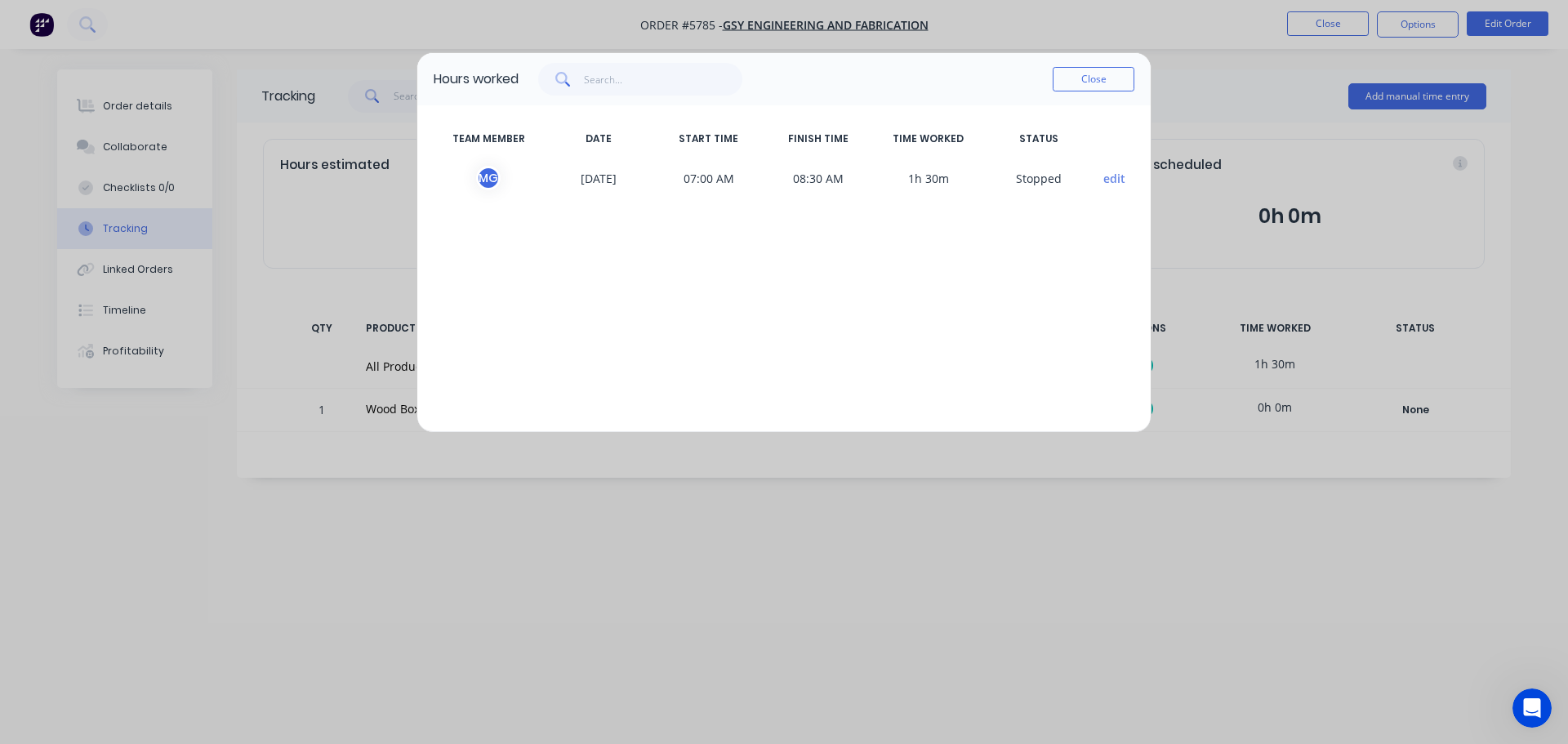
click at [36, 22] on div "Hours worked Close TEAM MEMBER DATE START TIME FINISH TIME TIME WORKED STATUS M…" at bounding box center [784, 372] width 1568 height 744
click at [1105, 76] on button "Close" at bounding box center [1093, 79] width 82 height 25
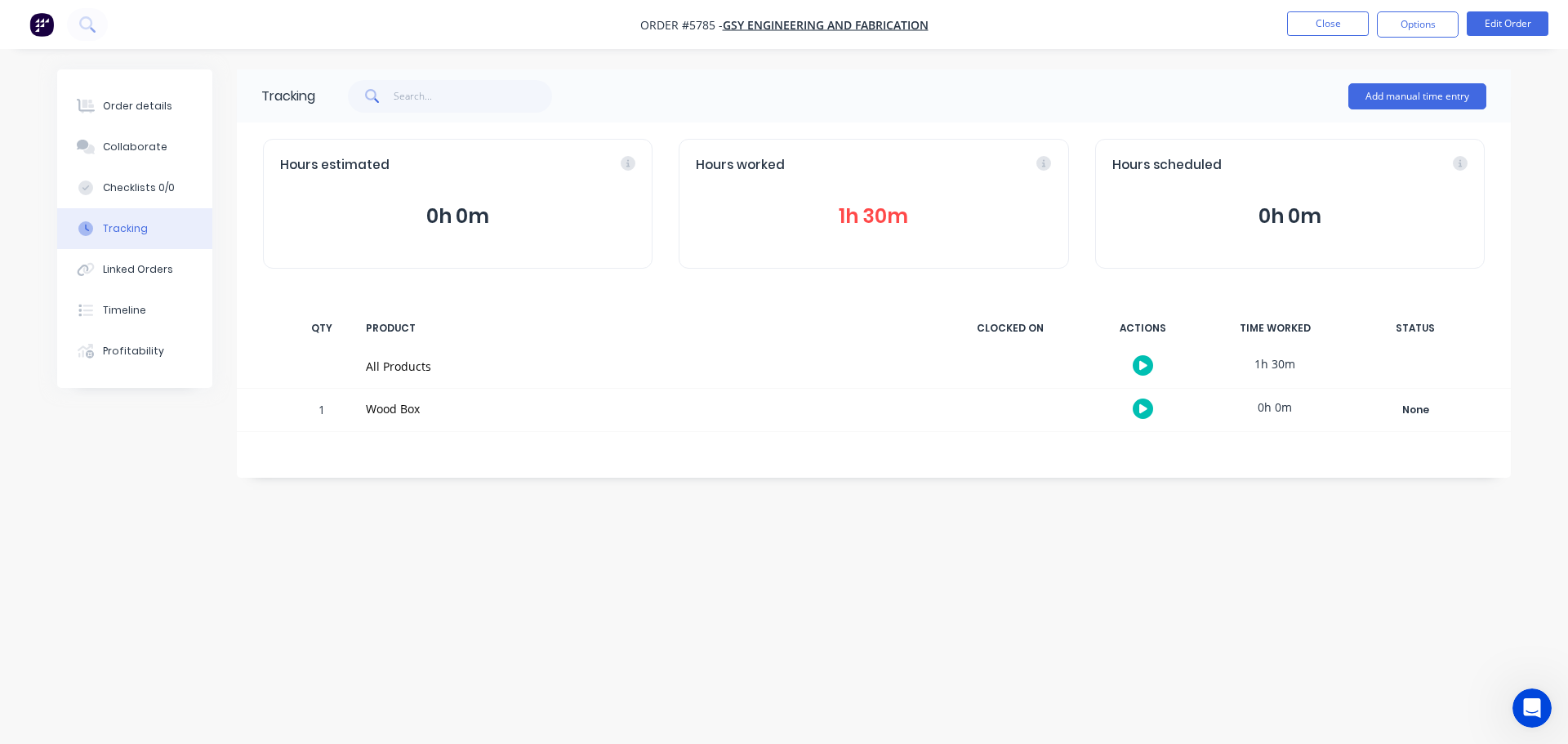
click at [43, 25] on img "button" at bounding box center [42, 25] width 25 height 25
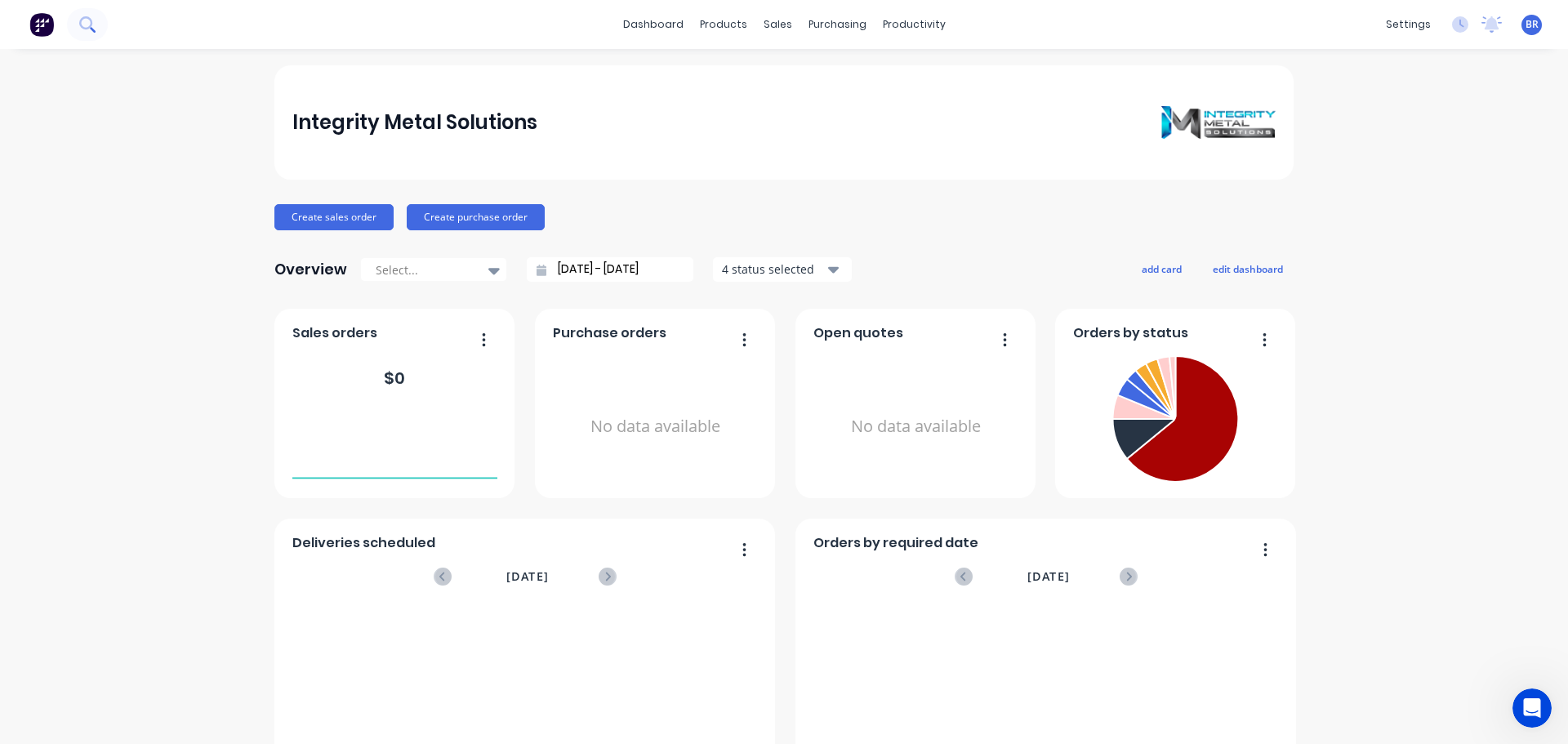
click at [87, 21] on icon at bounding box center [86, 23] width 15 height 15
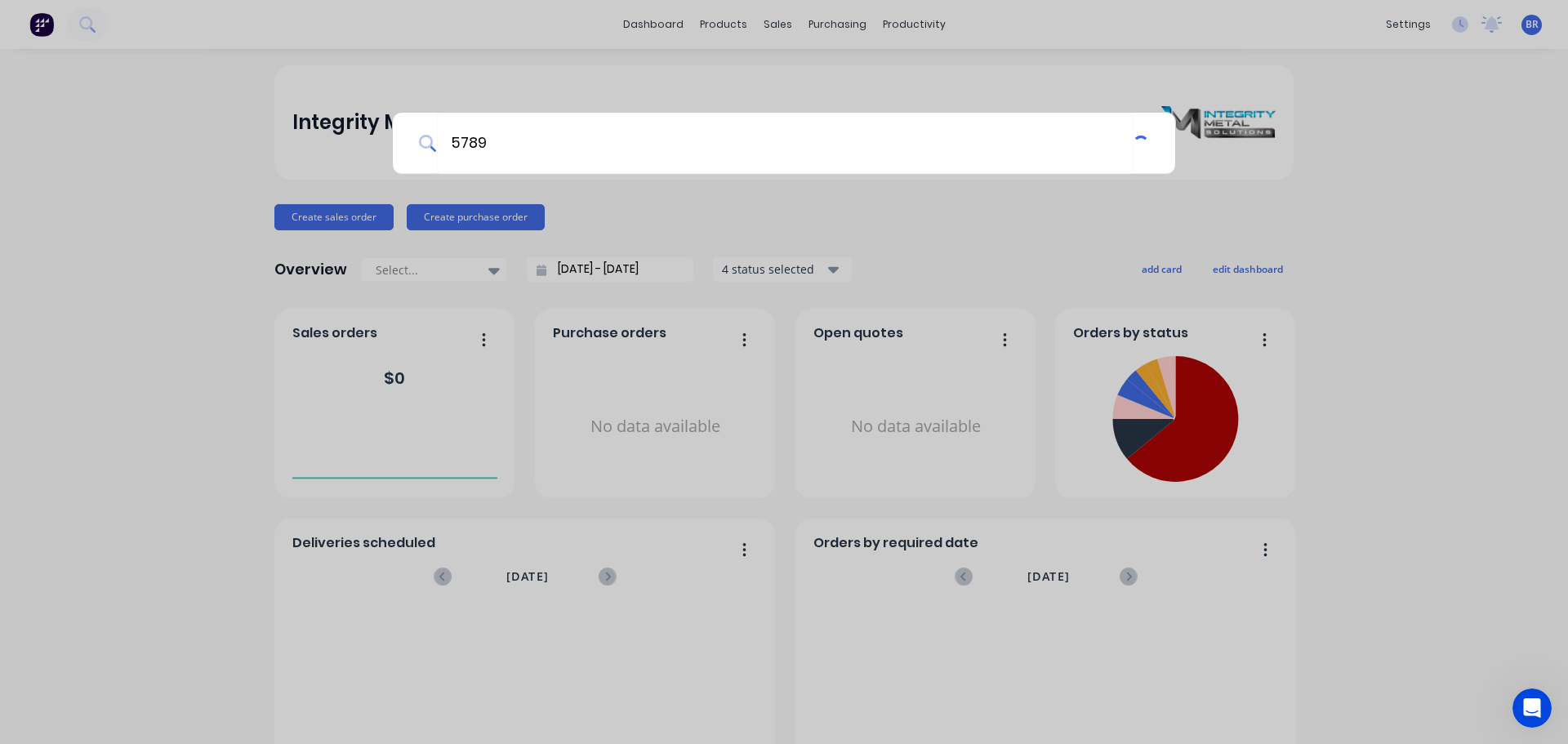
type input "5789"
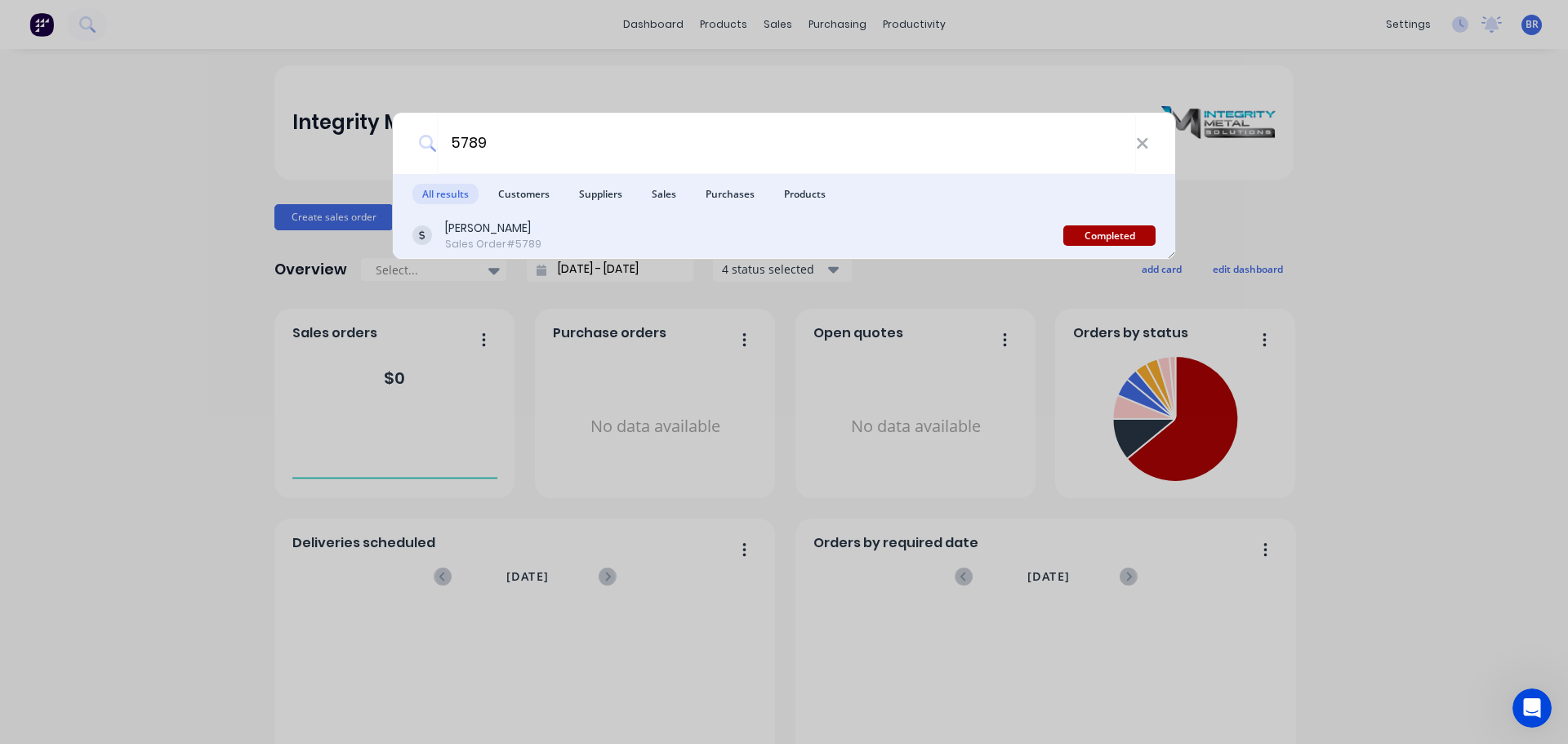
click at [492, 239] on div "Sales Order #5789" at bounding box center [493, 244] width 96 height 15
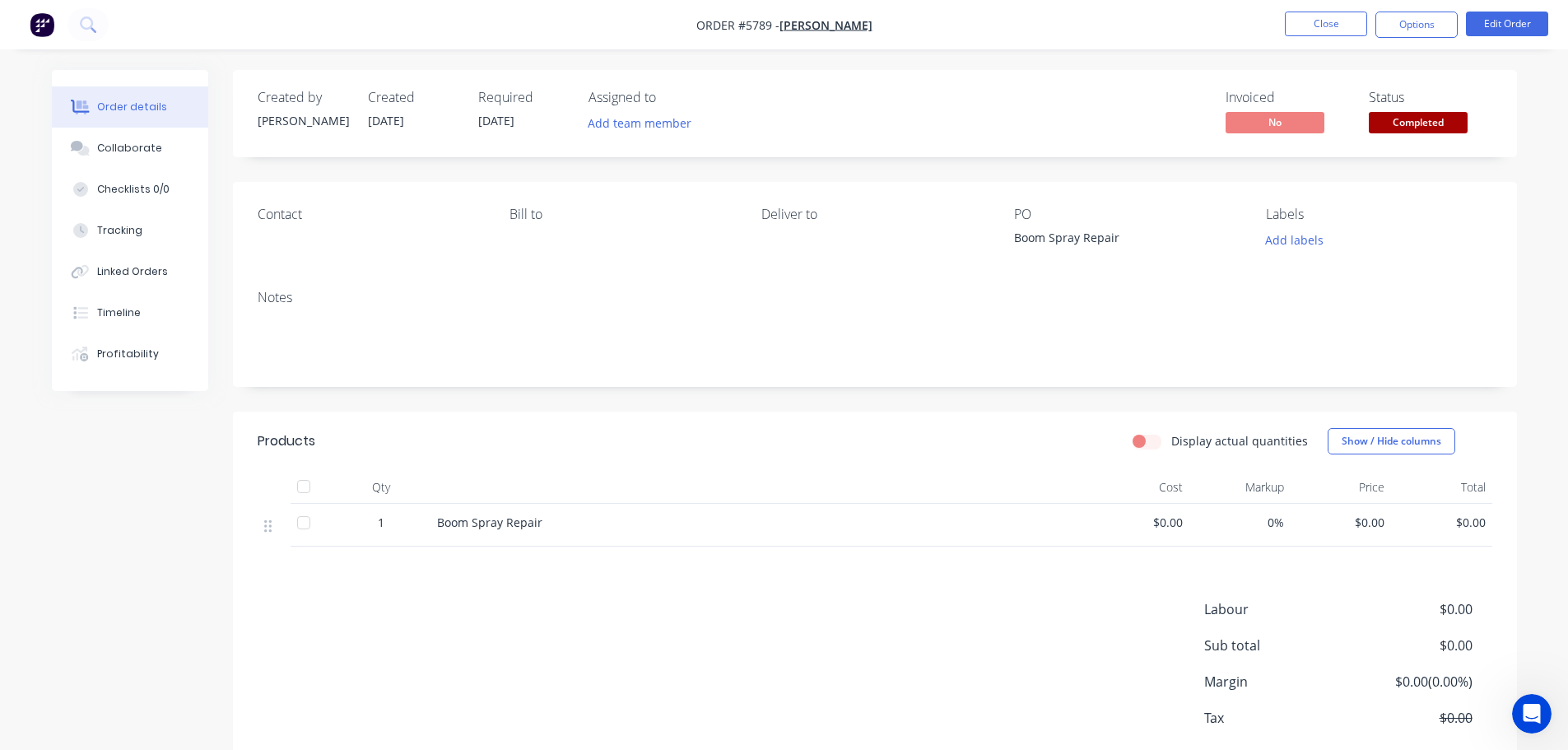
drag, startPoint x: 83, startPoint y: 226, endPoint x: 232, endPoint y: 263, distance: 153.5
click at [83, 226] on icon at bounding box center [81, 231] width 15 height 15
